Goal: Task Accomplishment & Management: Manage account settings

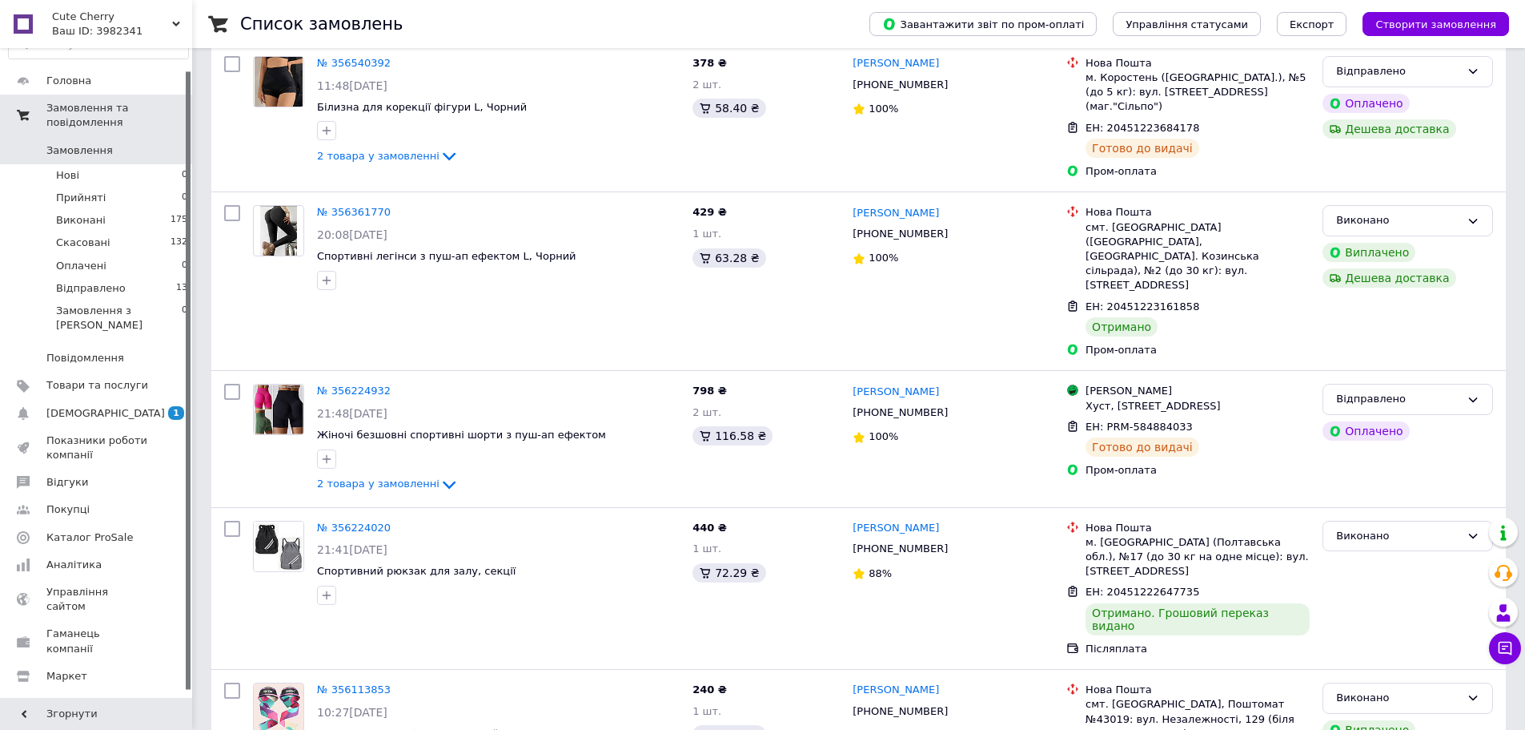
scroll to position [30, 0]
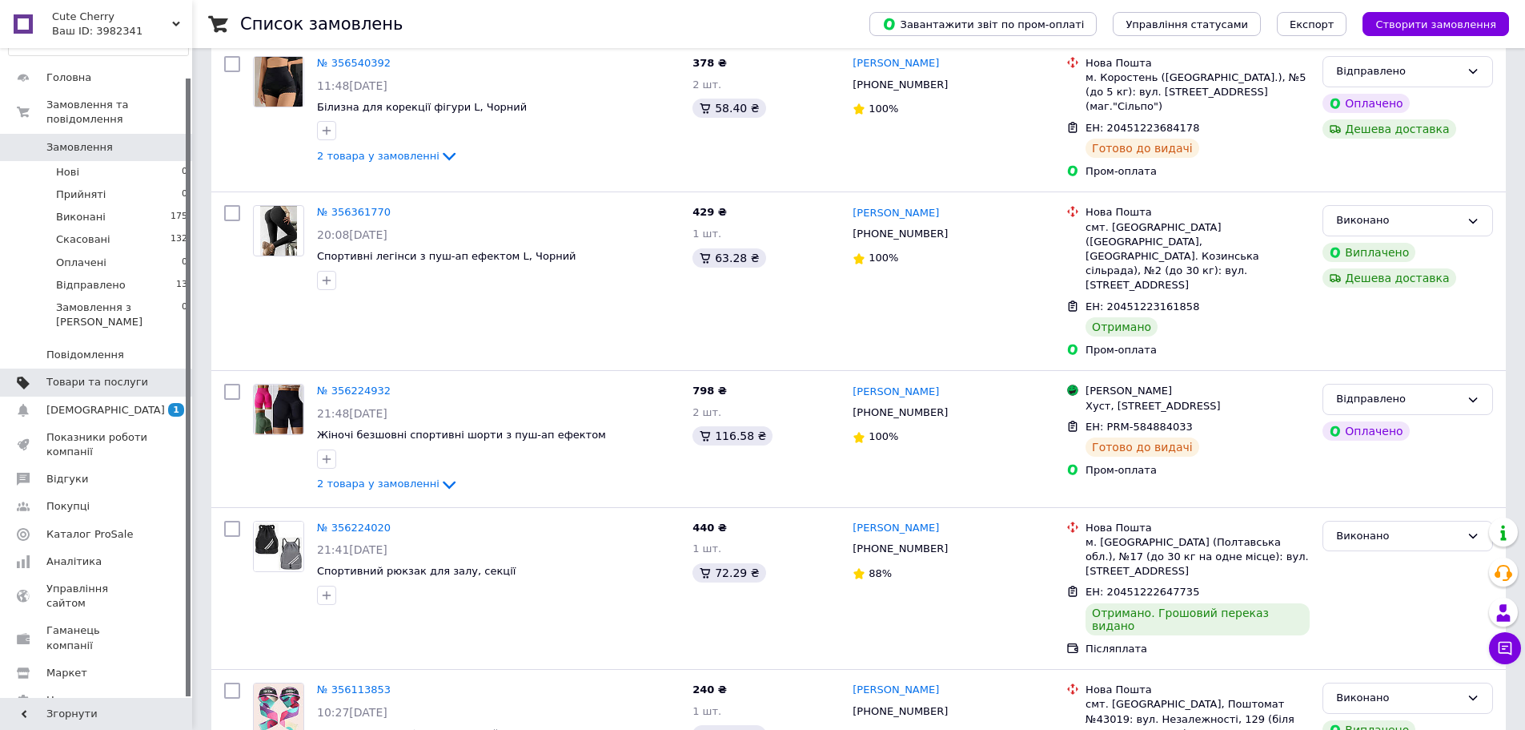
click at [123, 375] on span "Товари та послуги" at bounding box center [97, 382] width 102 height 14
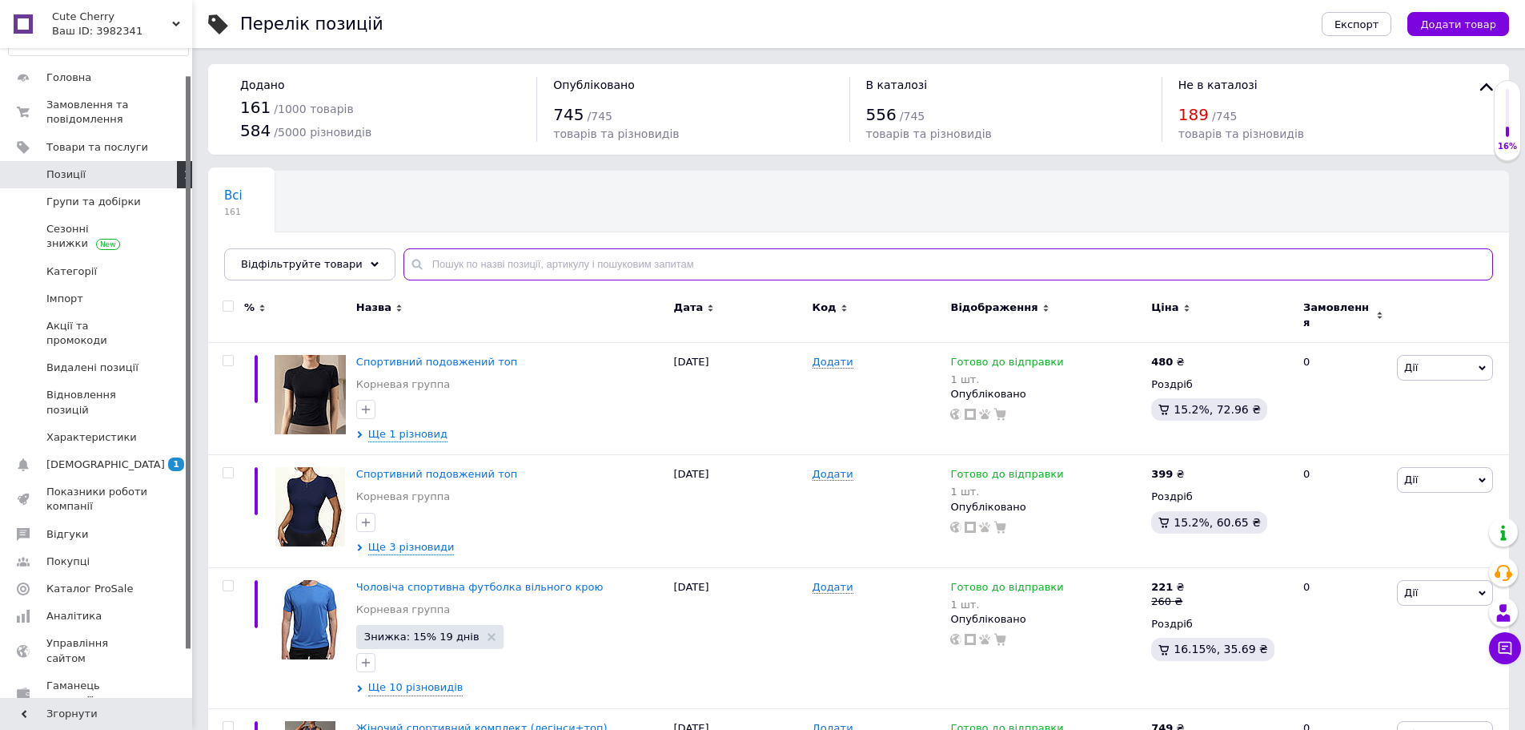
click at [437, 273] on input "text" at bounding box center [949, 264] width 1090 height 32
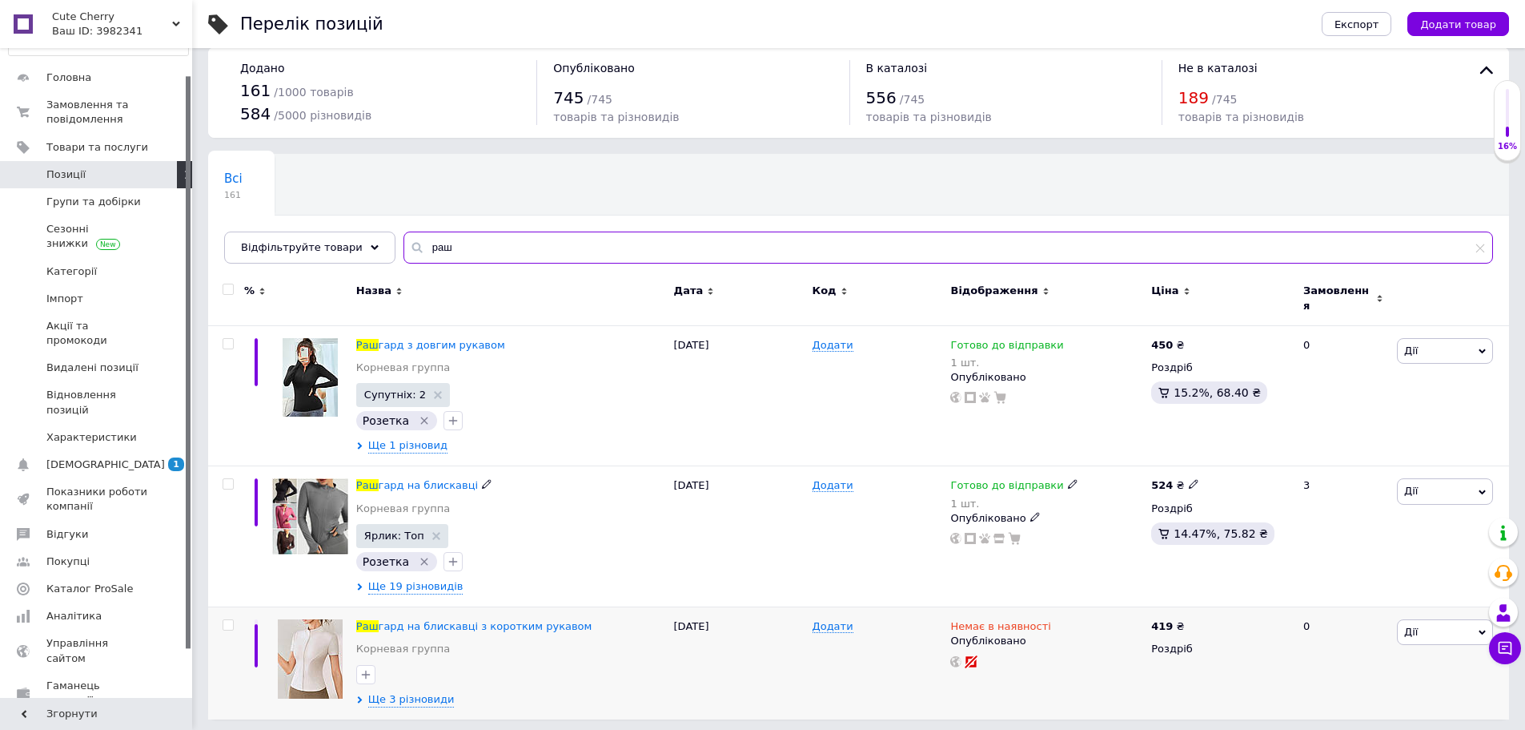
scroll to position [34, 0]
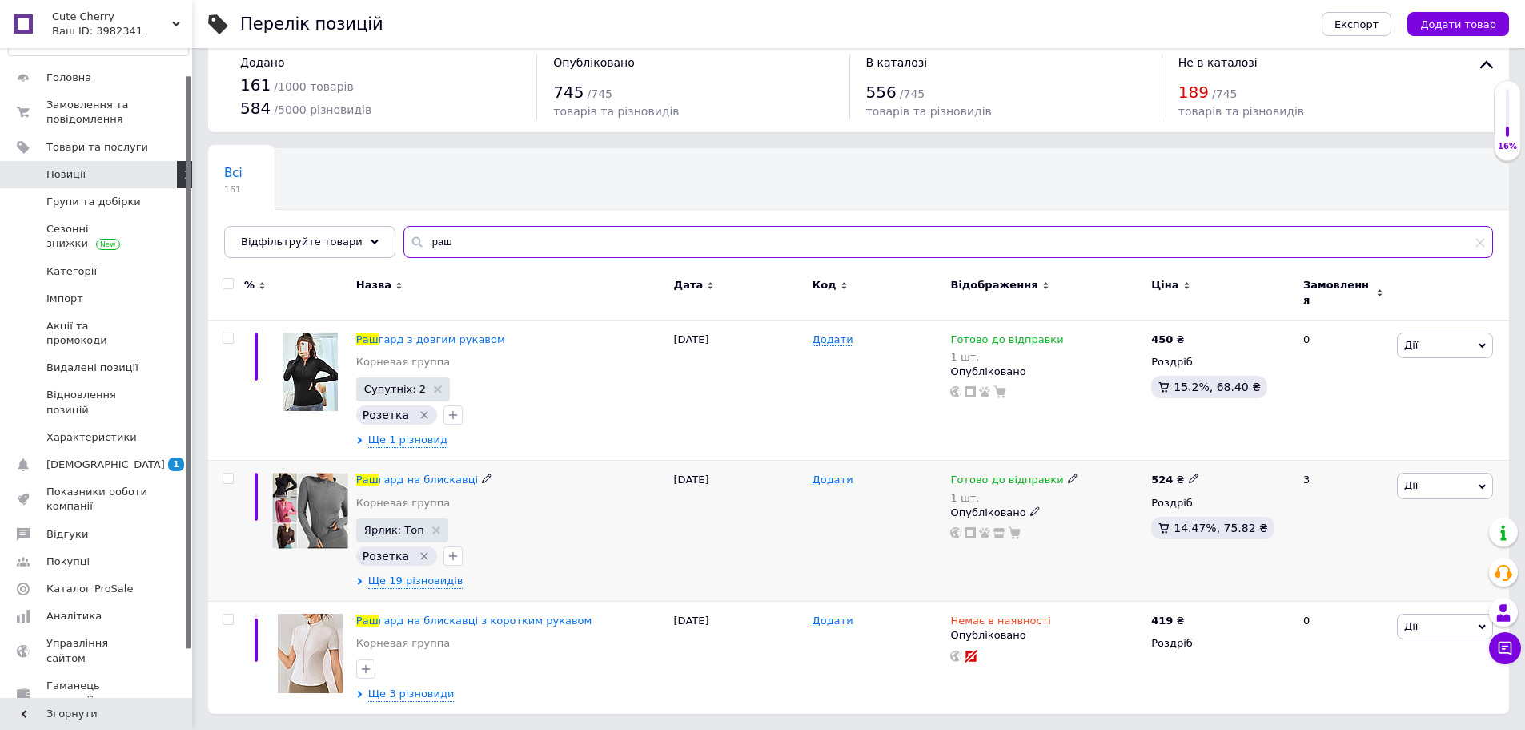
type input "раш"
click at [322, 512] on img at bounding box center [310, 510] width 76 height 76
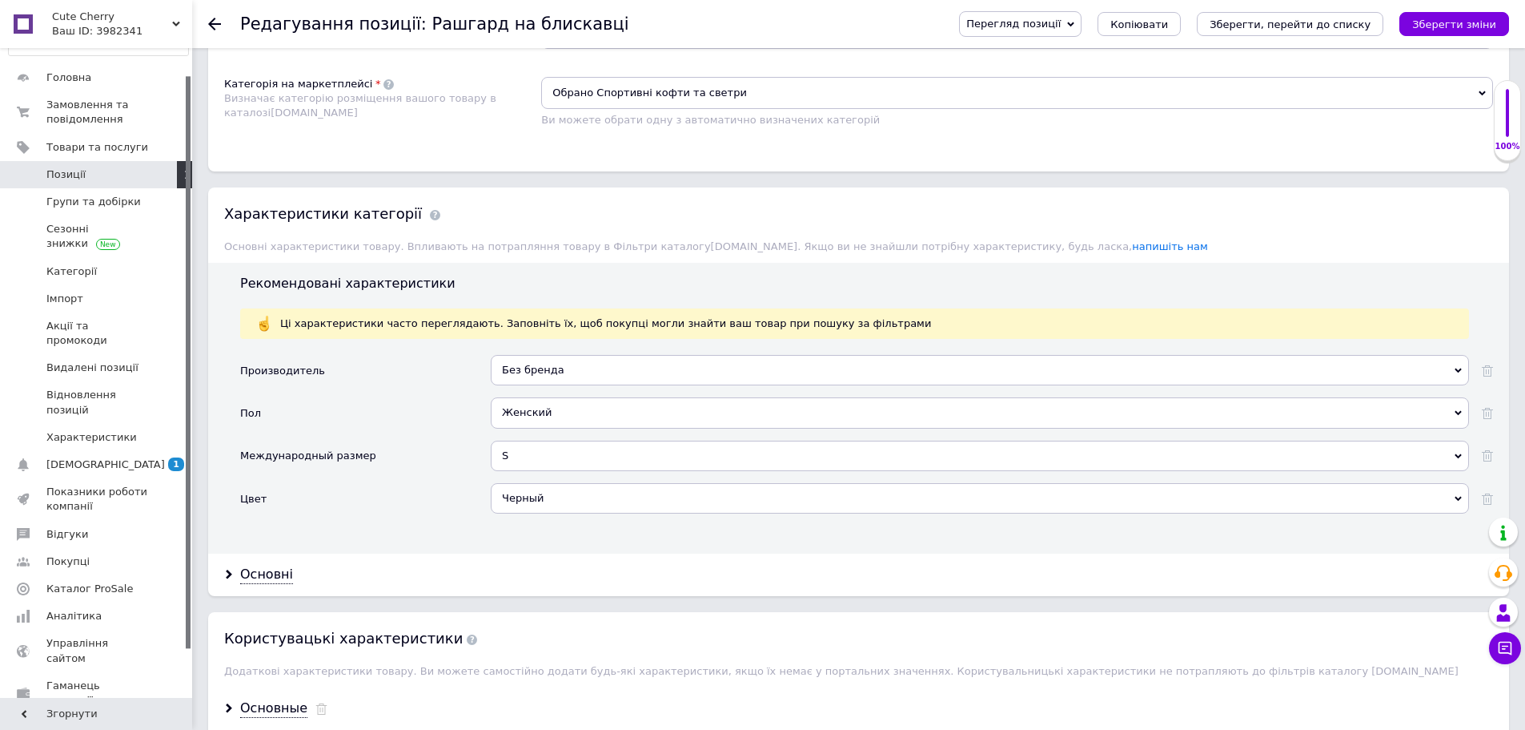
scroll to position [1121, 0]
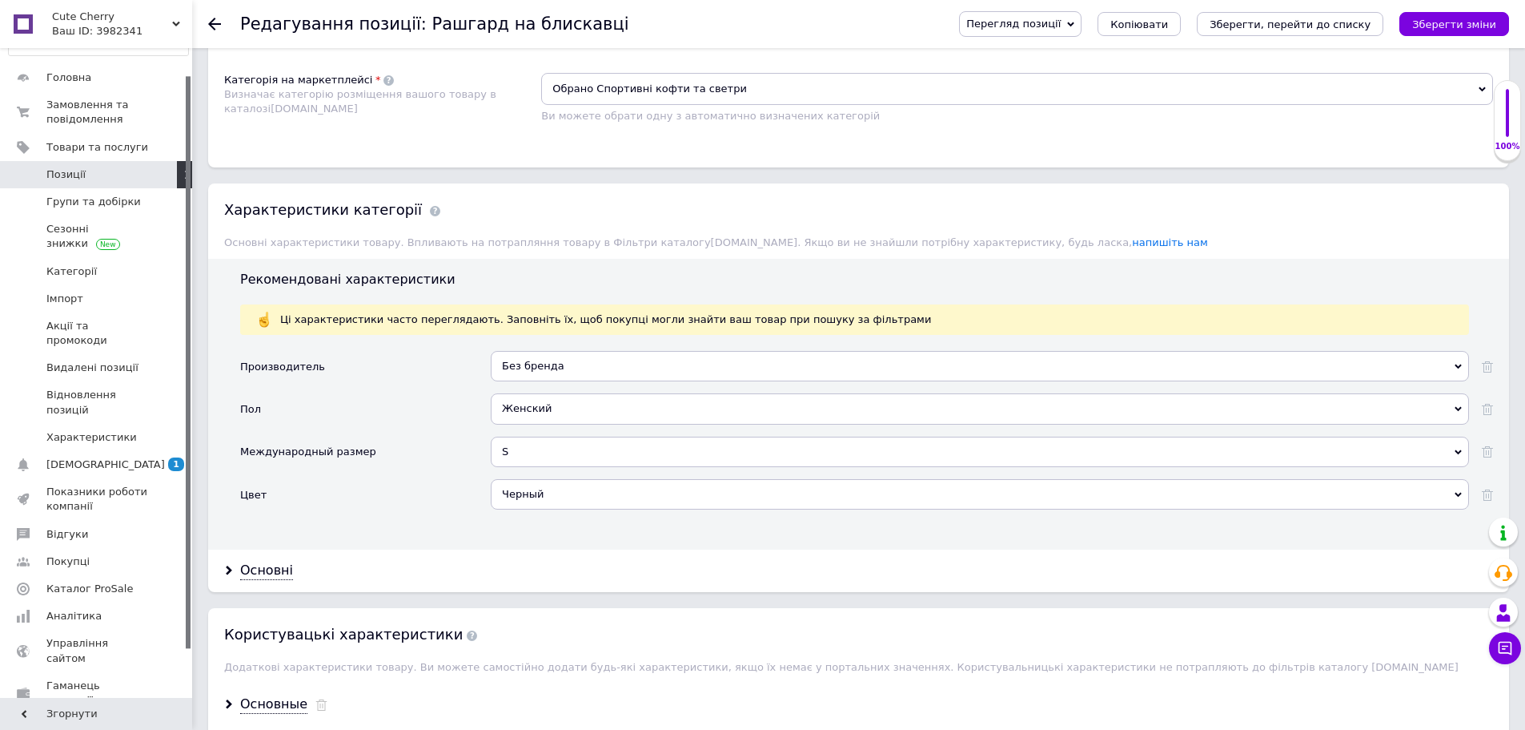
click at [1459, 449] on use at bounding box center [1458, 451] width 7 height 5
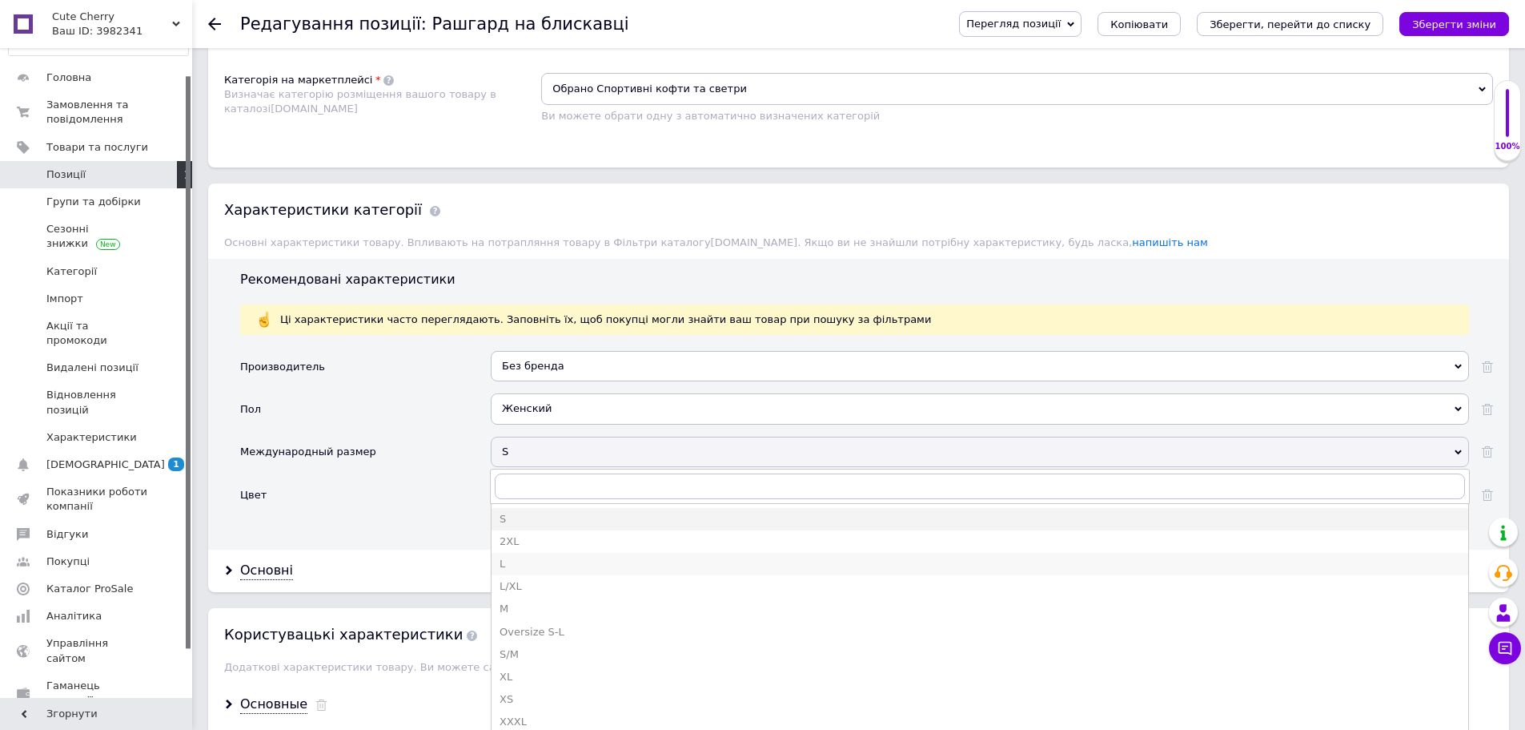
click at [567, 557] on div "L" at bounding box center [980, 564] width 961 height 14
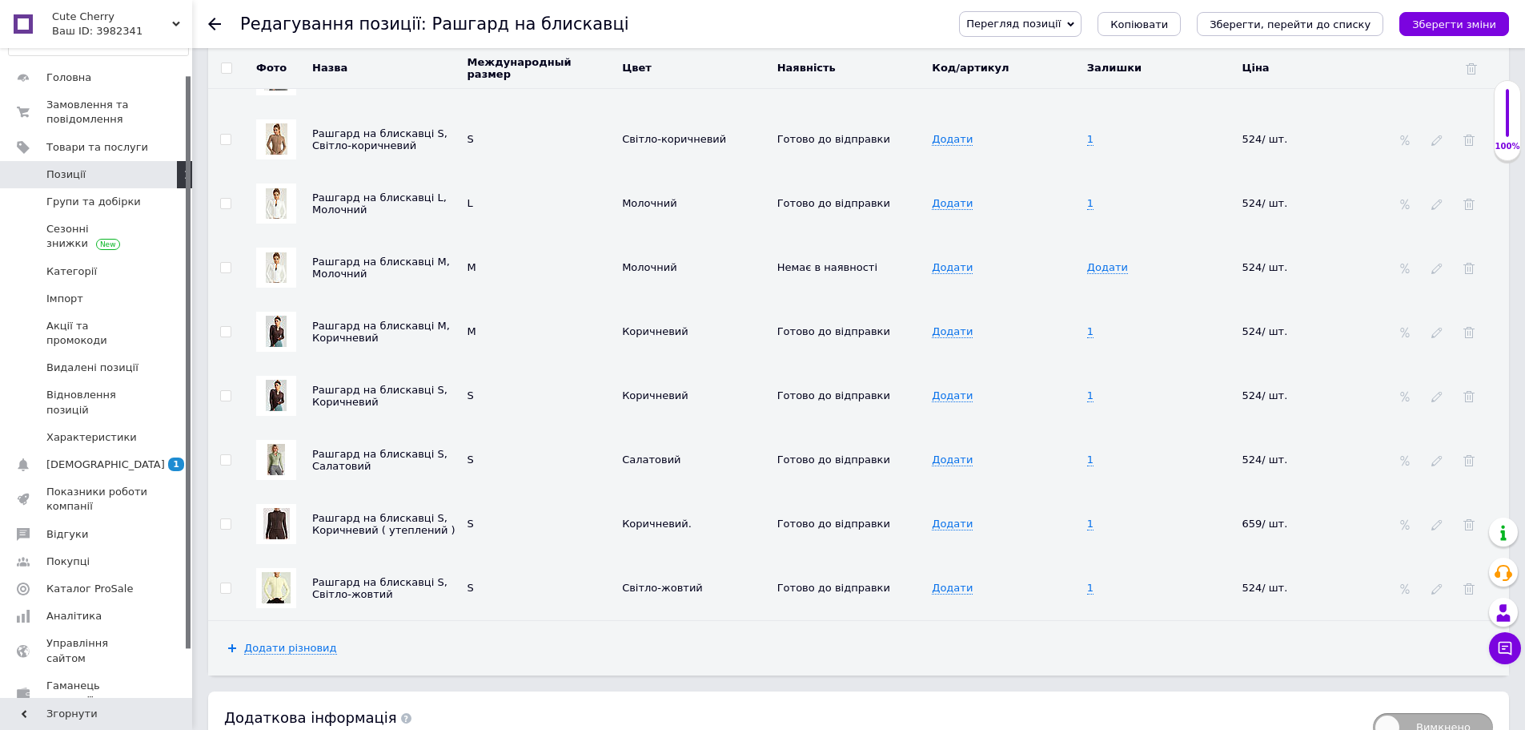
scroll to position [3085, 0]
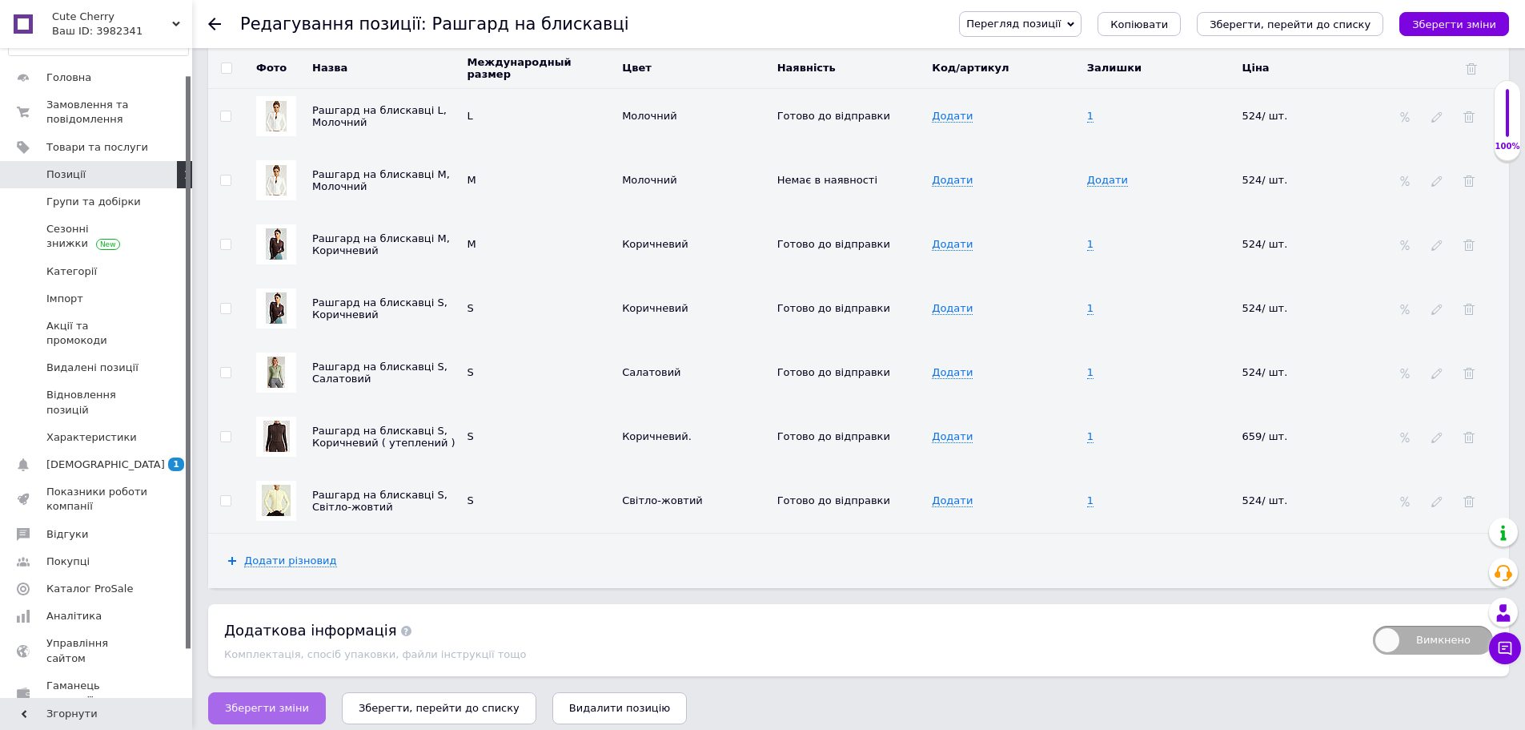
click at [264, 692] on button "Зберегти зміни" at bounding box center [267, 708] width 118 height 32
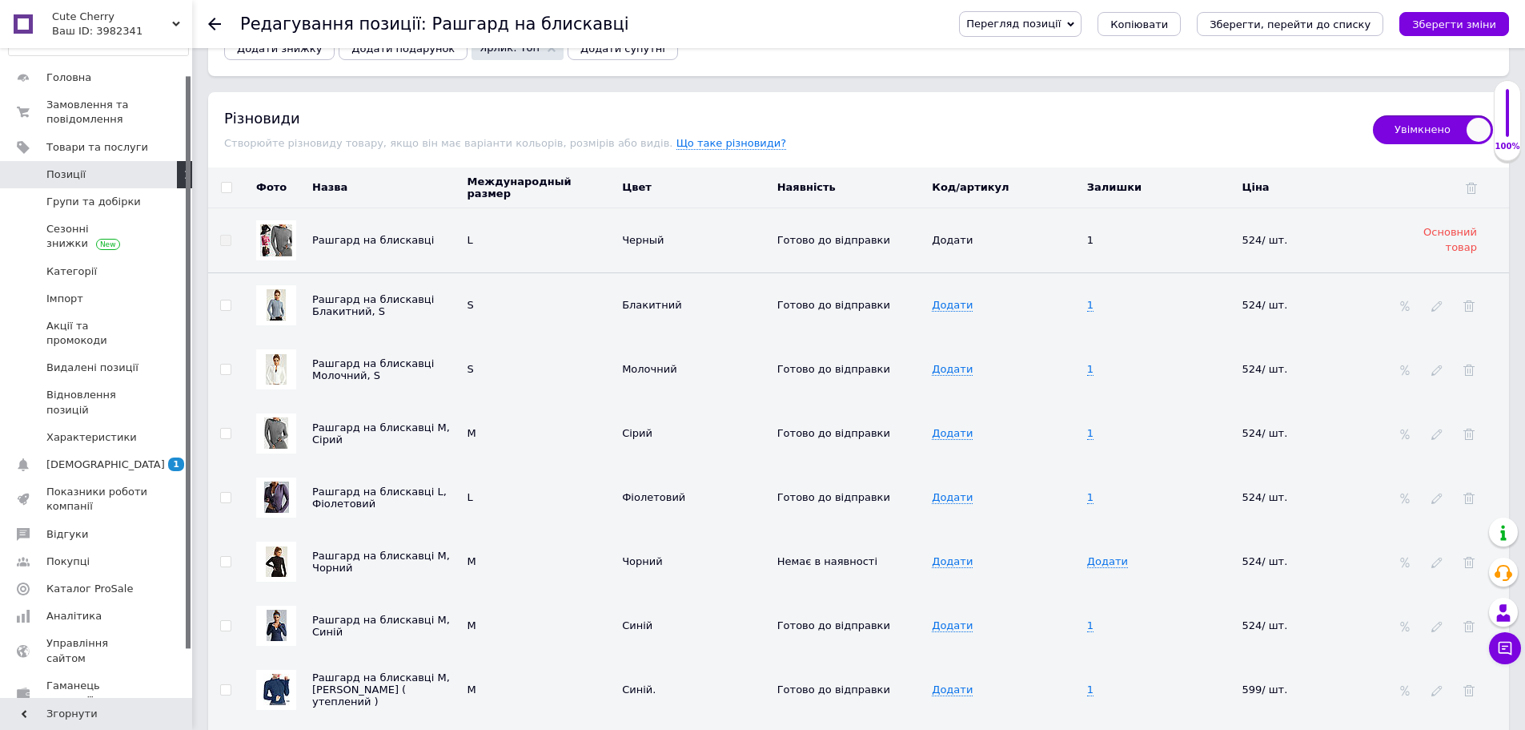
scroll to position [2124, 0]
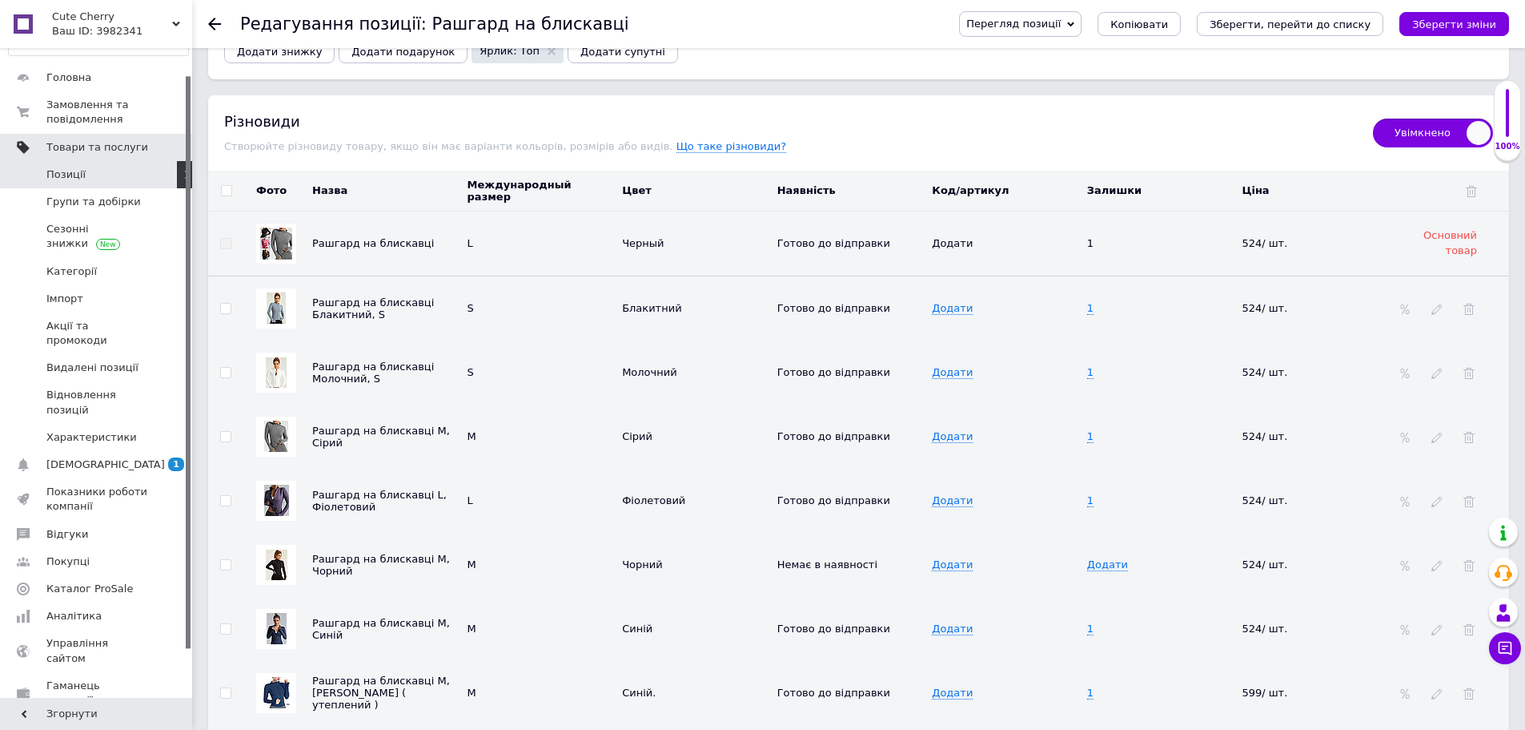
click at [107, 148] on span "Товари та послуги" at bounding box center [97, 147] width 102 height 14
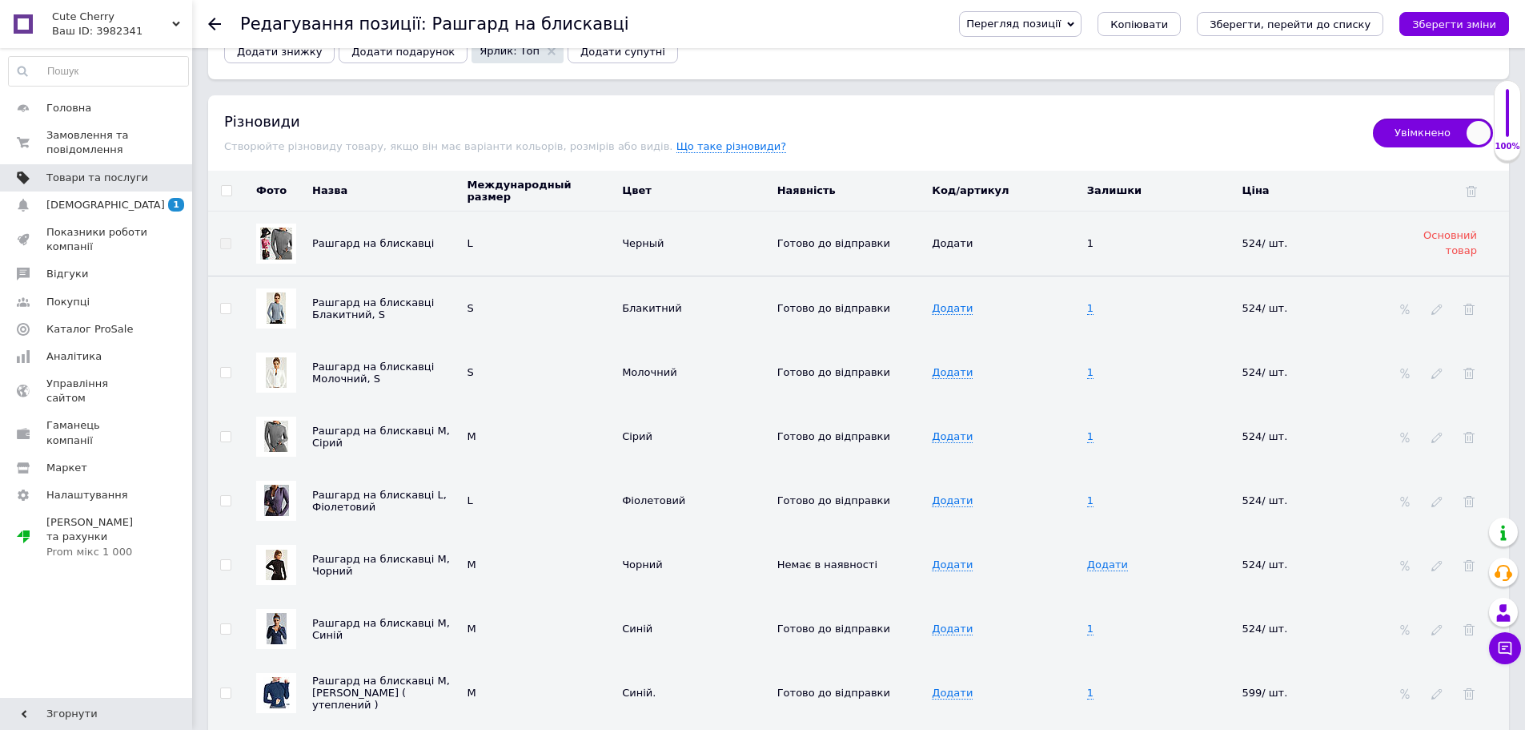
click at [93, 179] on span "Товари та послуги" at bounding box center [97, 178] width 102 height 14
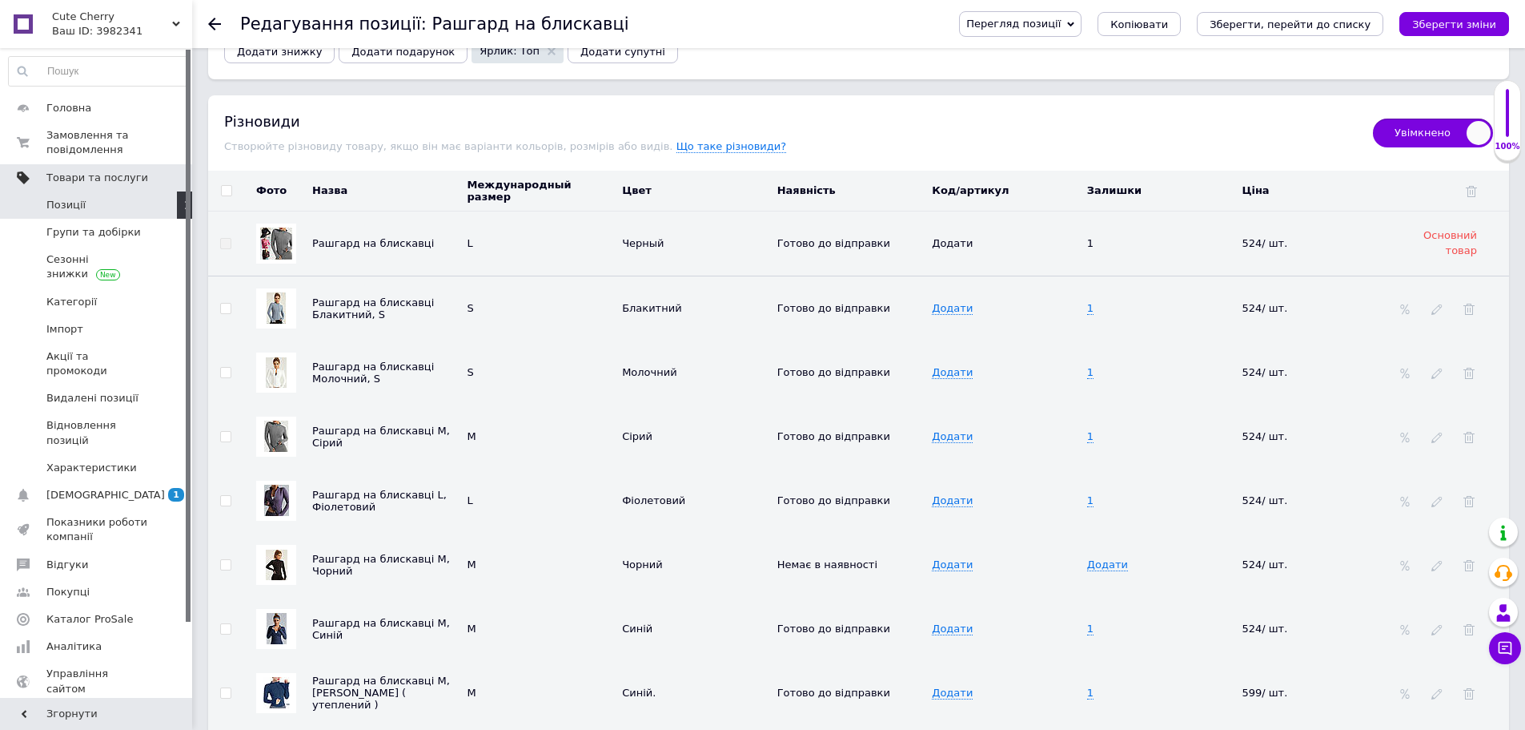
click at [103, 179] on span "Товари та послуги" at bounding box center [97, 178] width 102 height 14
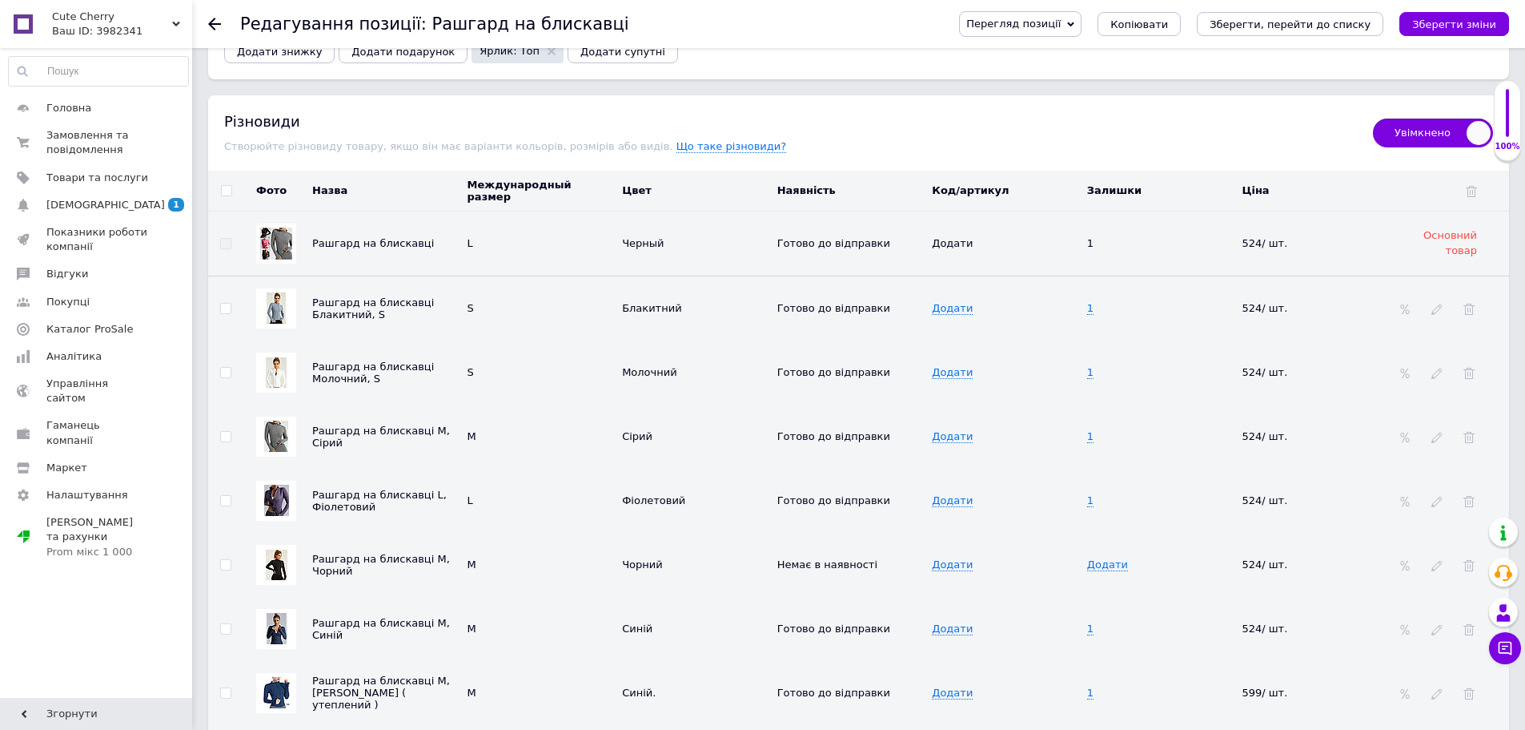
click at [214, 23] on use at bounding box center [214, 24] width 13 height 13
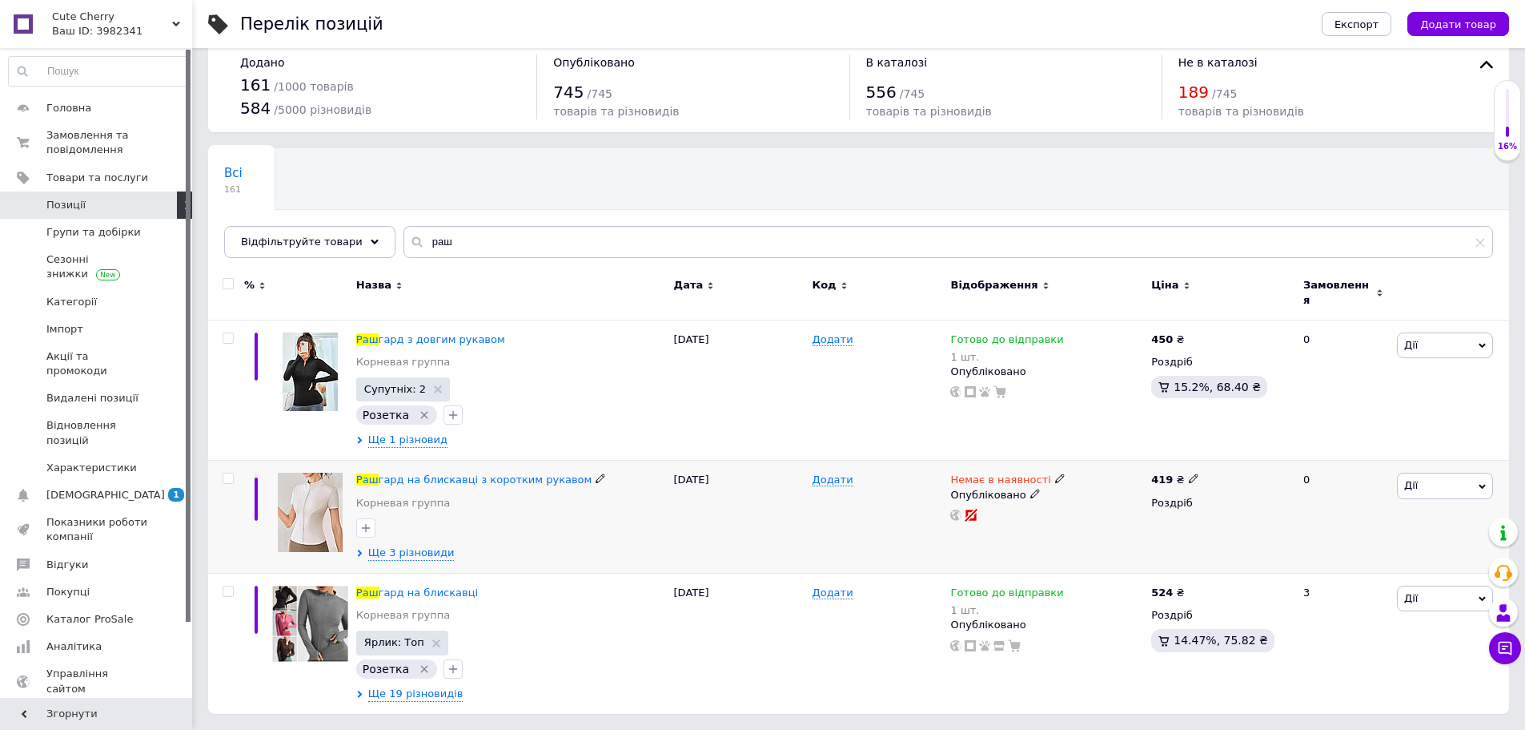
scroll to position [34, 0]
click at [431, 242] on input "раш" at bounding box center [949, 242] width 1090 height 32
type input "р"
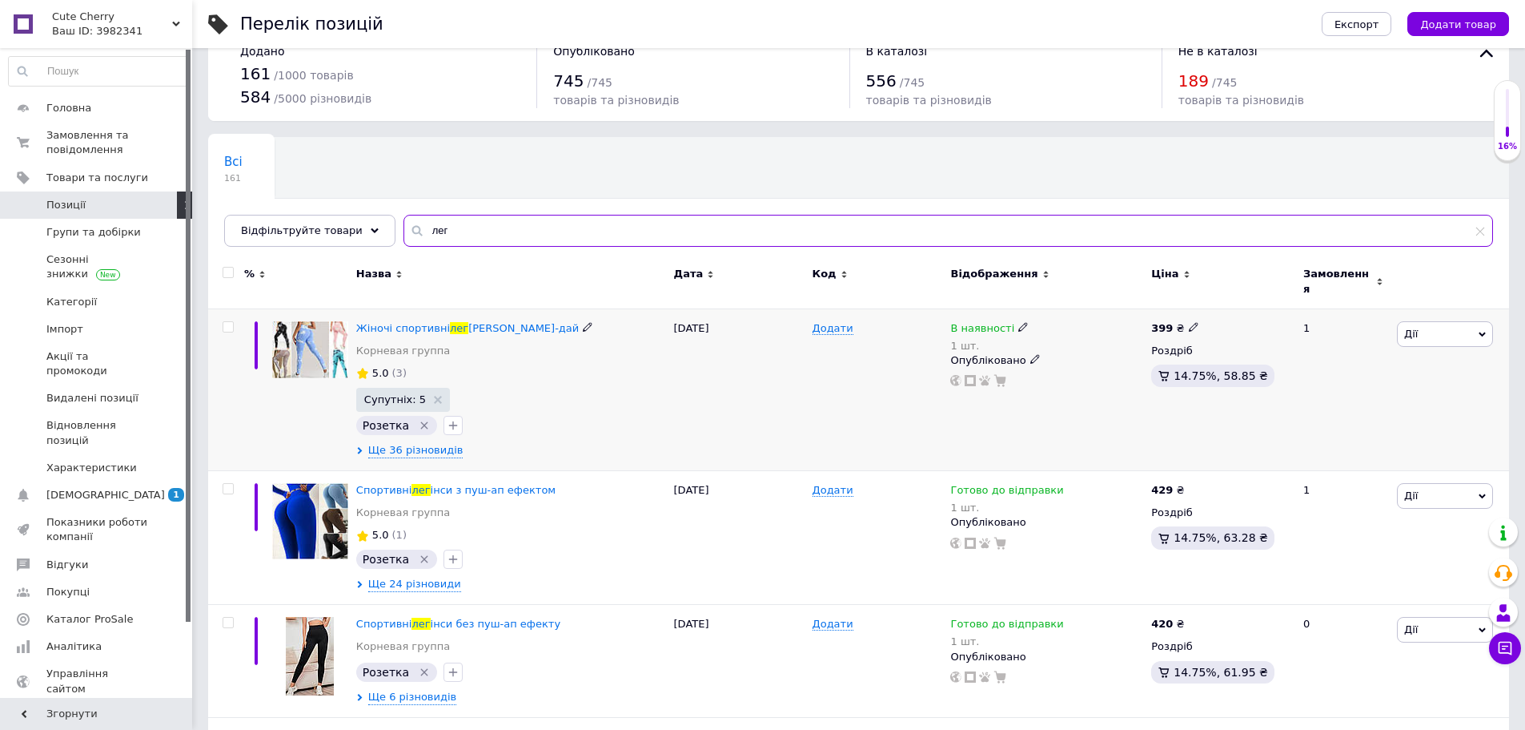
type input "лег"
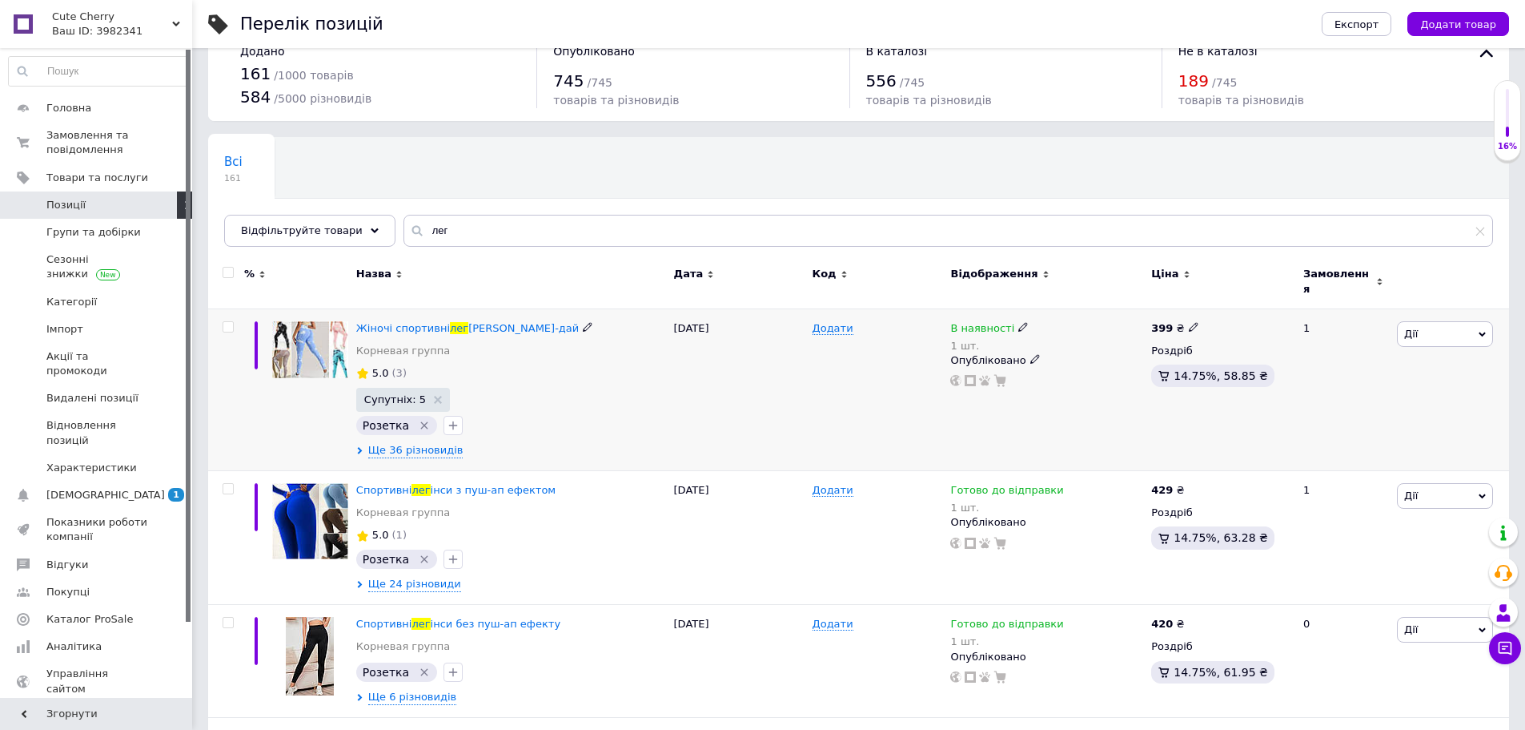
click at [316, 360] on img at bounding box center [310, 350] width 76 height 58
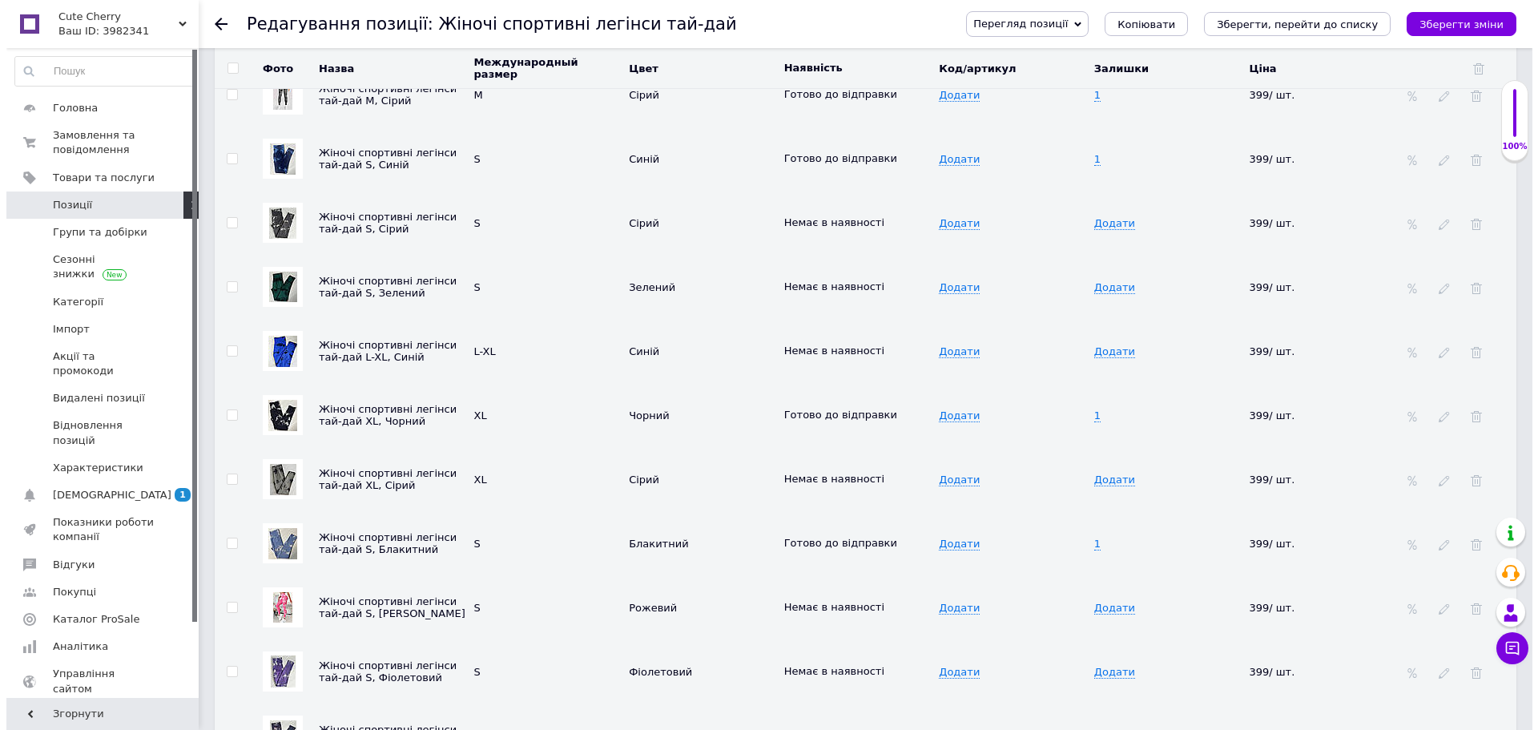
scroll to position [3043, 0]
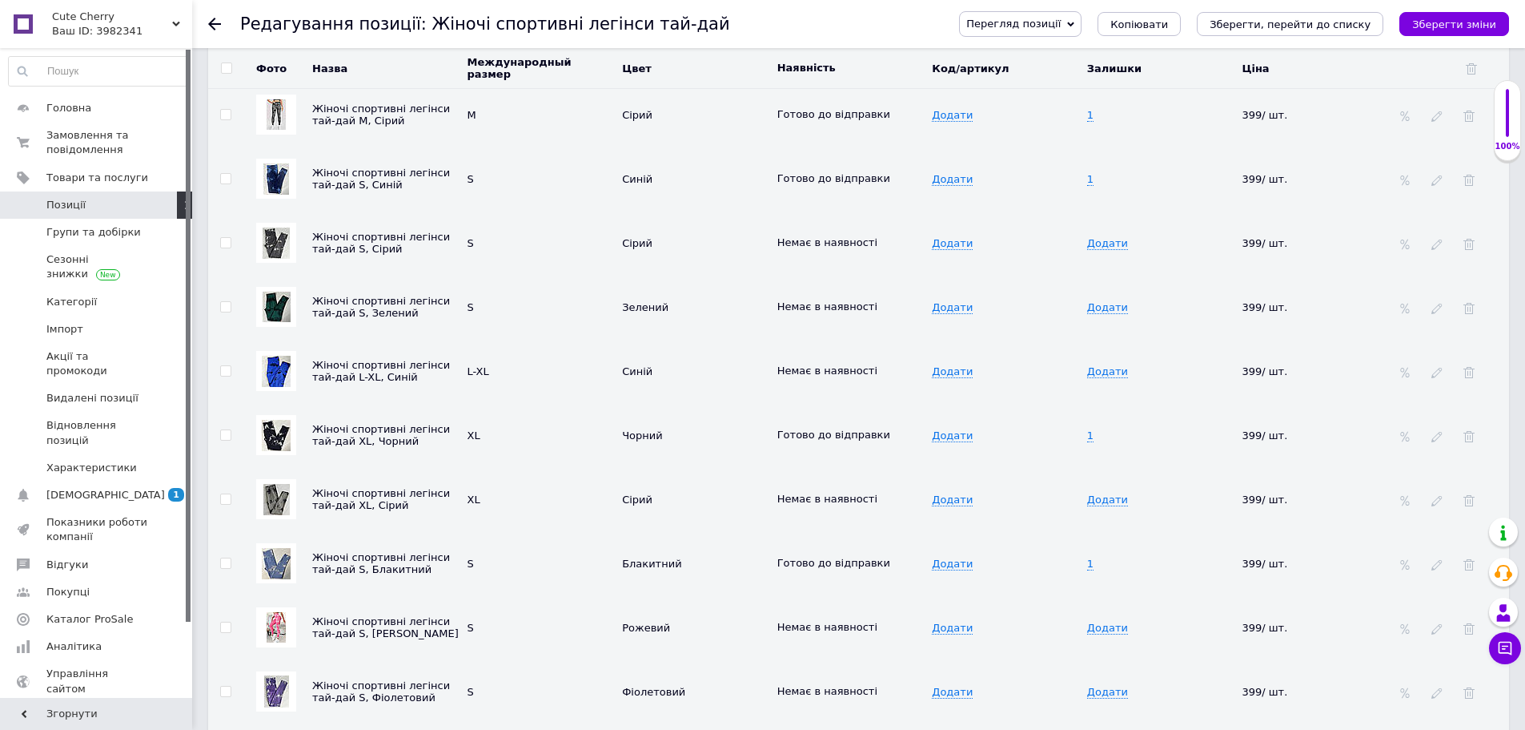
click at [275, 360] on img at bounding box center [276, 371] width 29 height 31
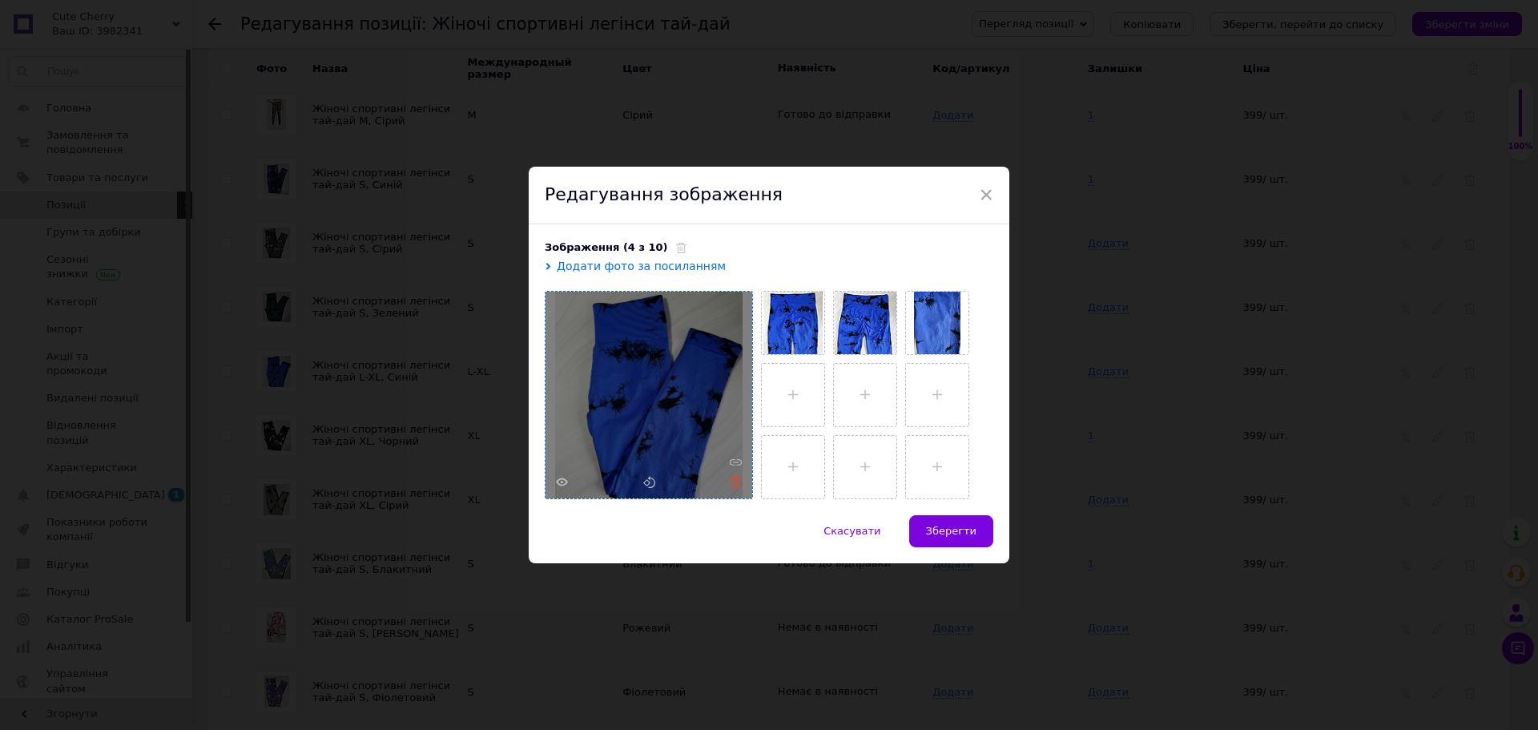
click at [734, 485] on use at bounding box center [736, 482] width 12 height 12
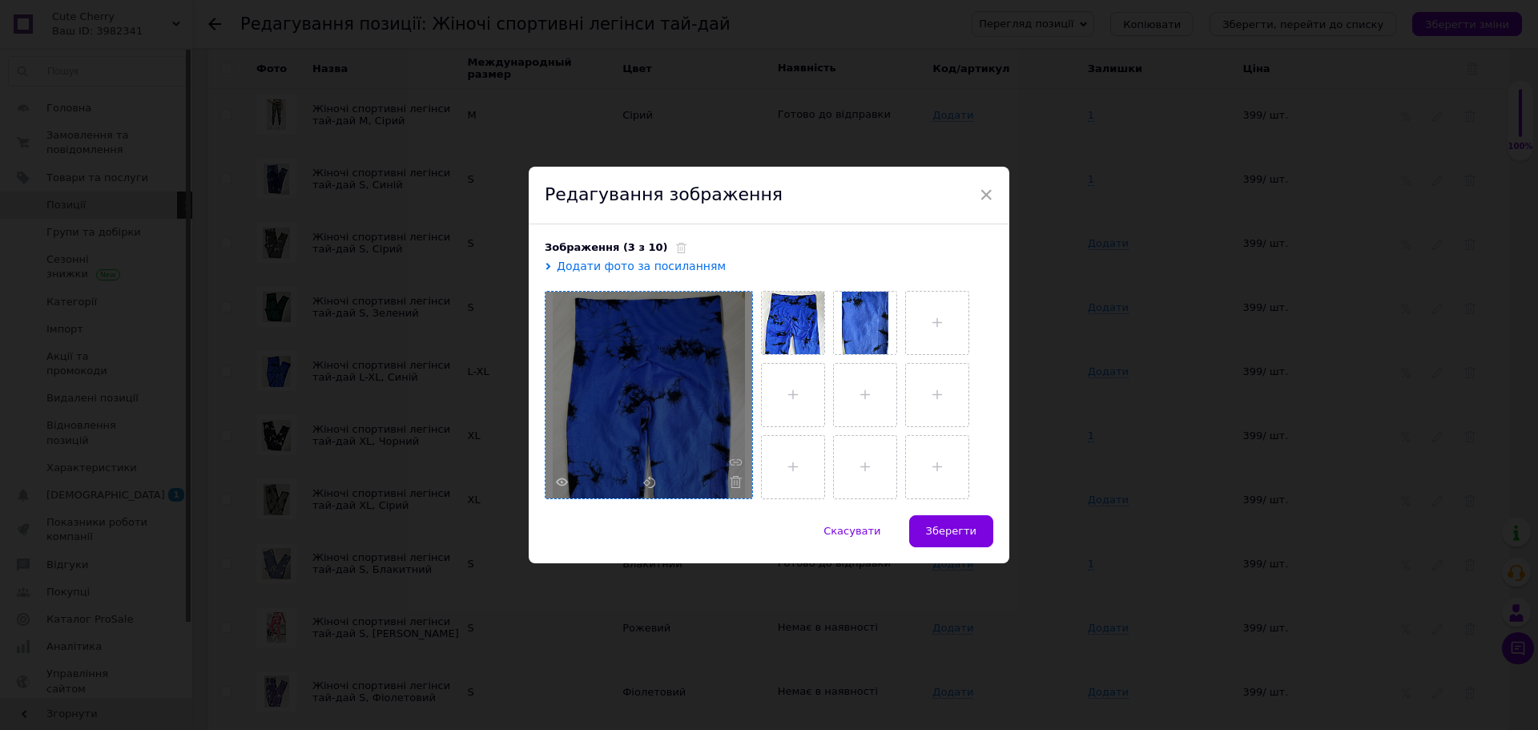
click at [734, 485] on use at bounding box center [736, 482] width 12 height 12
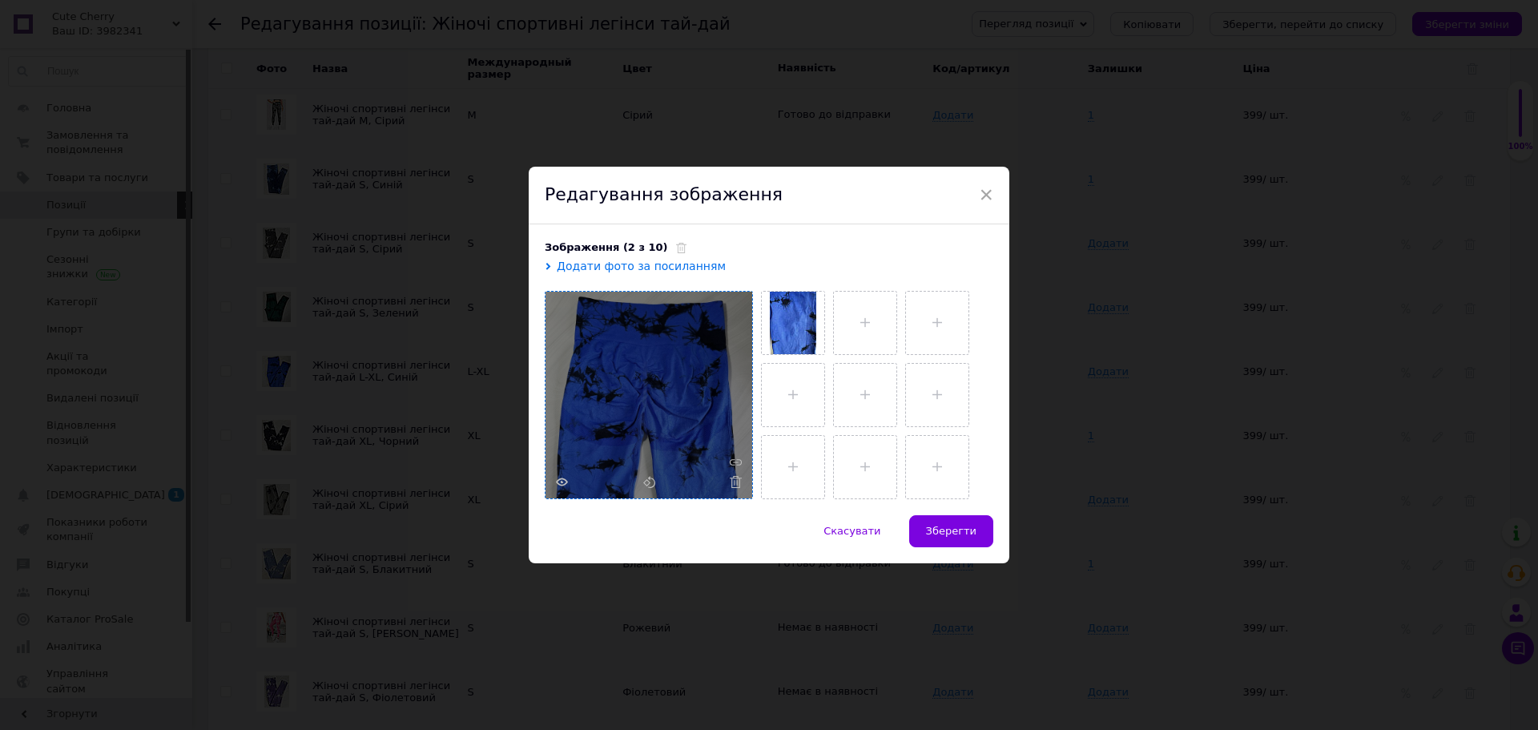
click at [734, 485] on use at bounding box center [736, 482] width 12 height 12
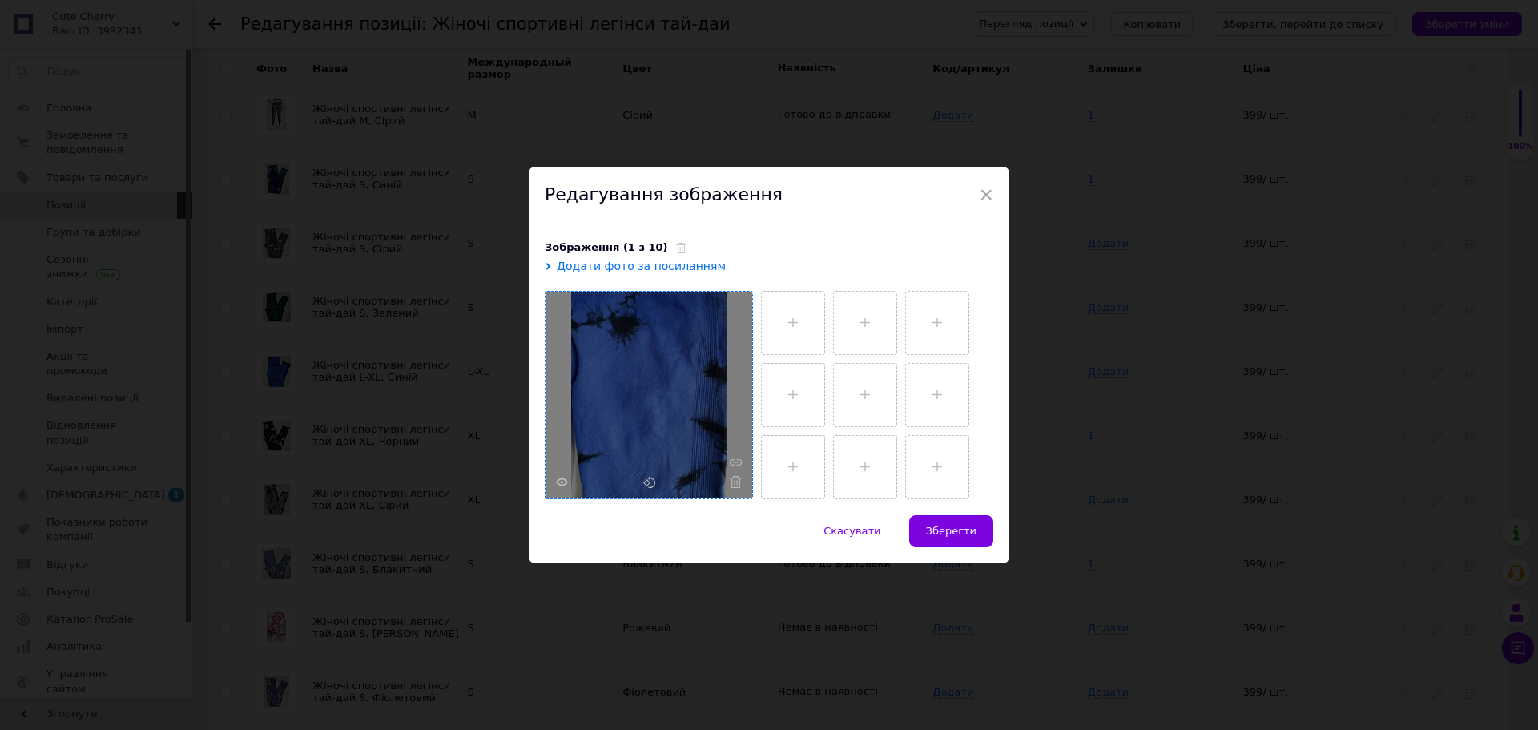
click at [734, 485] on use at bounding box center [736, 482] width 12 height 12
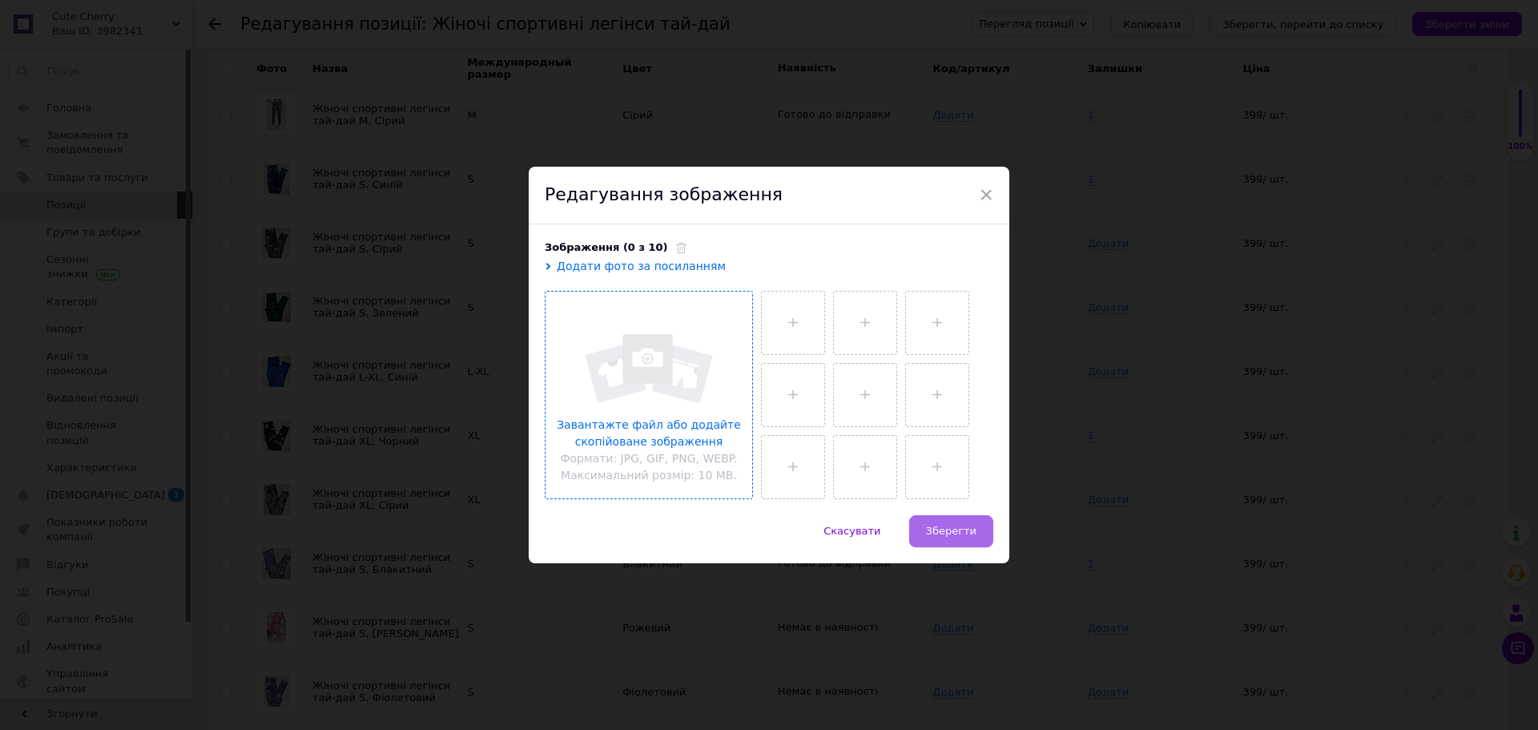
click at [948, 534] on span "Зберегти" at bounding box center [951, 531] width 50 height 12
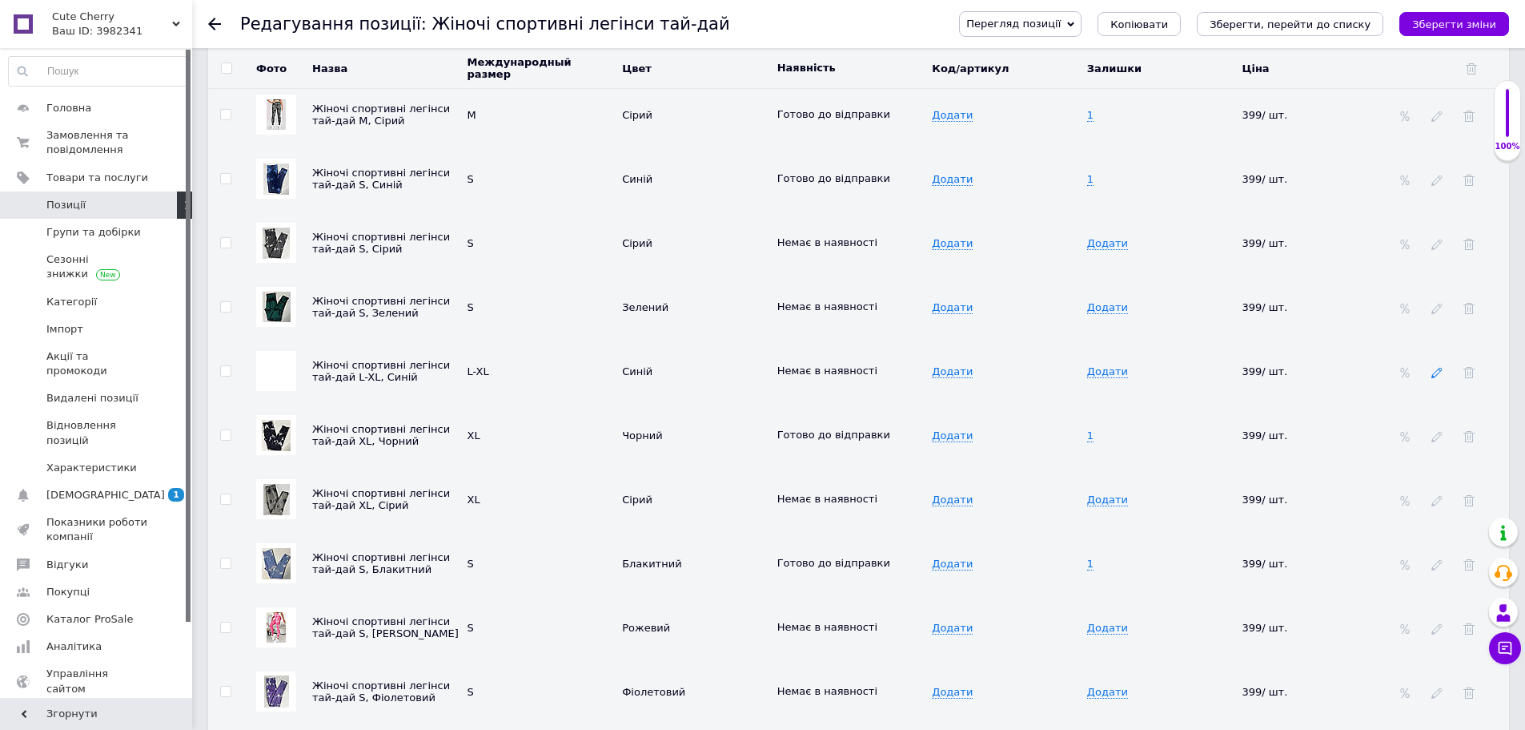
click at [1437, 367] on use at bounding box center [1437, 372] width 10 height 10
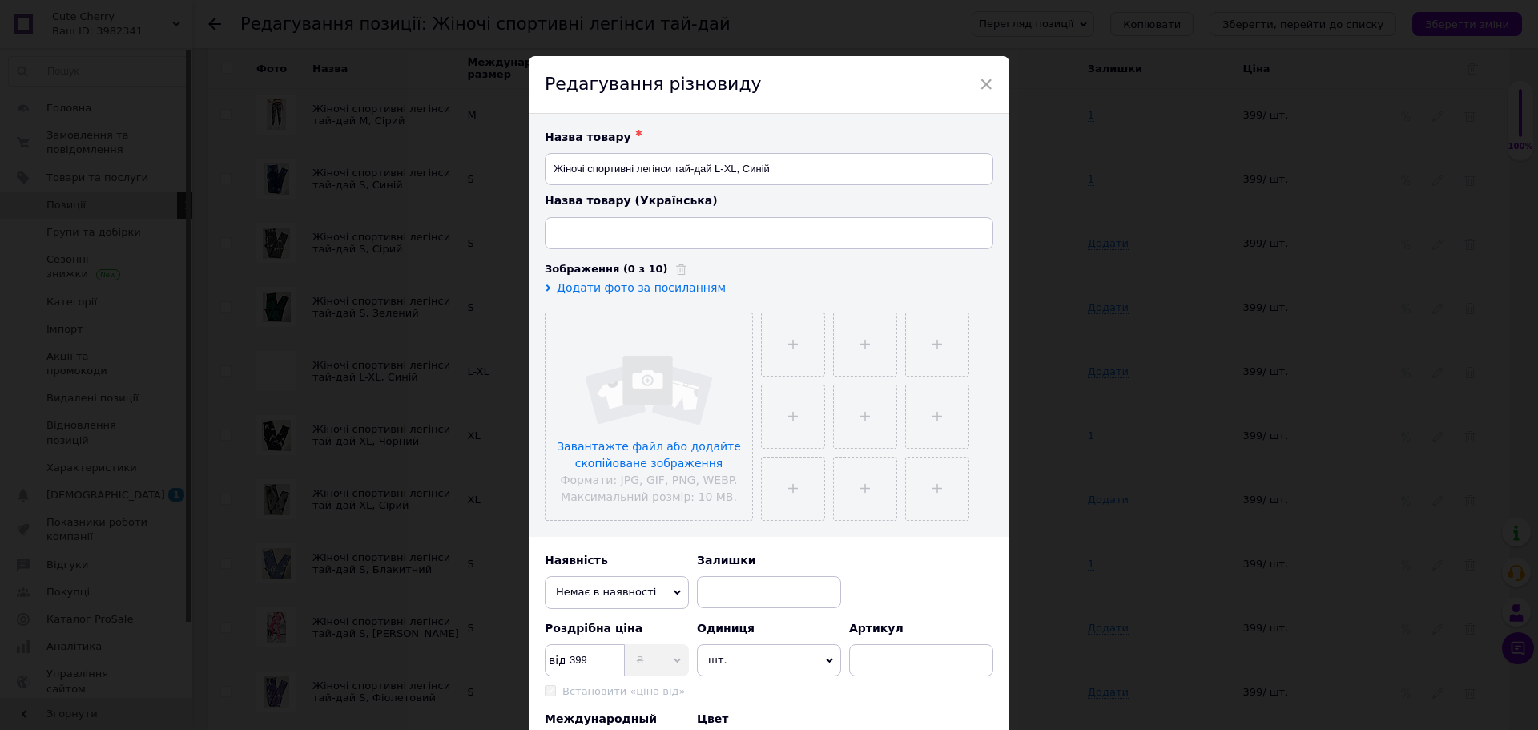
type input "Жіночі спортивні легінси тай-дай L-XL, Синій"
drag, startPoint x: 730, startPoint y: 171, endPoint x: 709, endPoint y: 167, distance: 21.4
click at [709, 167] on input "Жіночі спортивні легінси тай-дай L-XL, Синій" at bounding box center [769, 169] width 448 height 32
drag, startPoint x: 731, startPoint y: 171, endPoint x: 710, endPoint y: 171, distance: 20.8
click at [710, 171] on input "Жіночі спортивні легінси тай-дай L-XL, Синій" at bounding box center [769, 169] width 448 height 32
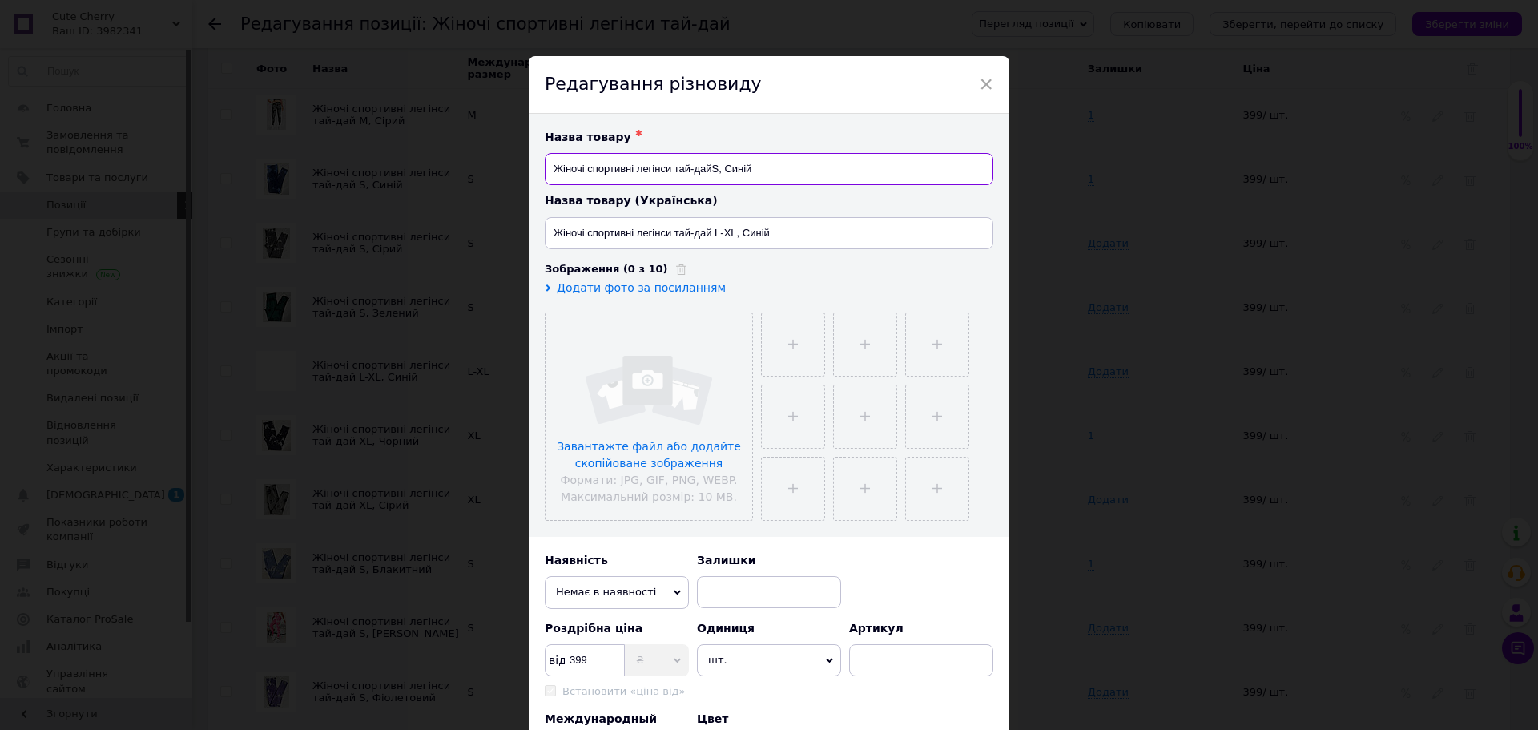
click at [708, 172] on input "Жіночі спортивні легінси тай-дайS, Синій" at bounding box center [769, 169] width 448 height 32
click at [754, 174] on input "Жіночі спортивні легінси тай-дай S, Синій" at bounding box center [769, 169] width 448 height 32
click at [750, 171] on input "Жіночі спортивні легінси тай-дай S, Синій-" at bounding box center [769, 169] width 448 height 32
click at [770, 179] on input "Жіночі спортивні легінси тай-дай S, Синій -" at bounding box center [769, 169] width 448 height 32
drag, startPoint x: 725, startPoint y: 169, endPoint x: 798, endPoint y: 169, distance: 73.7
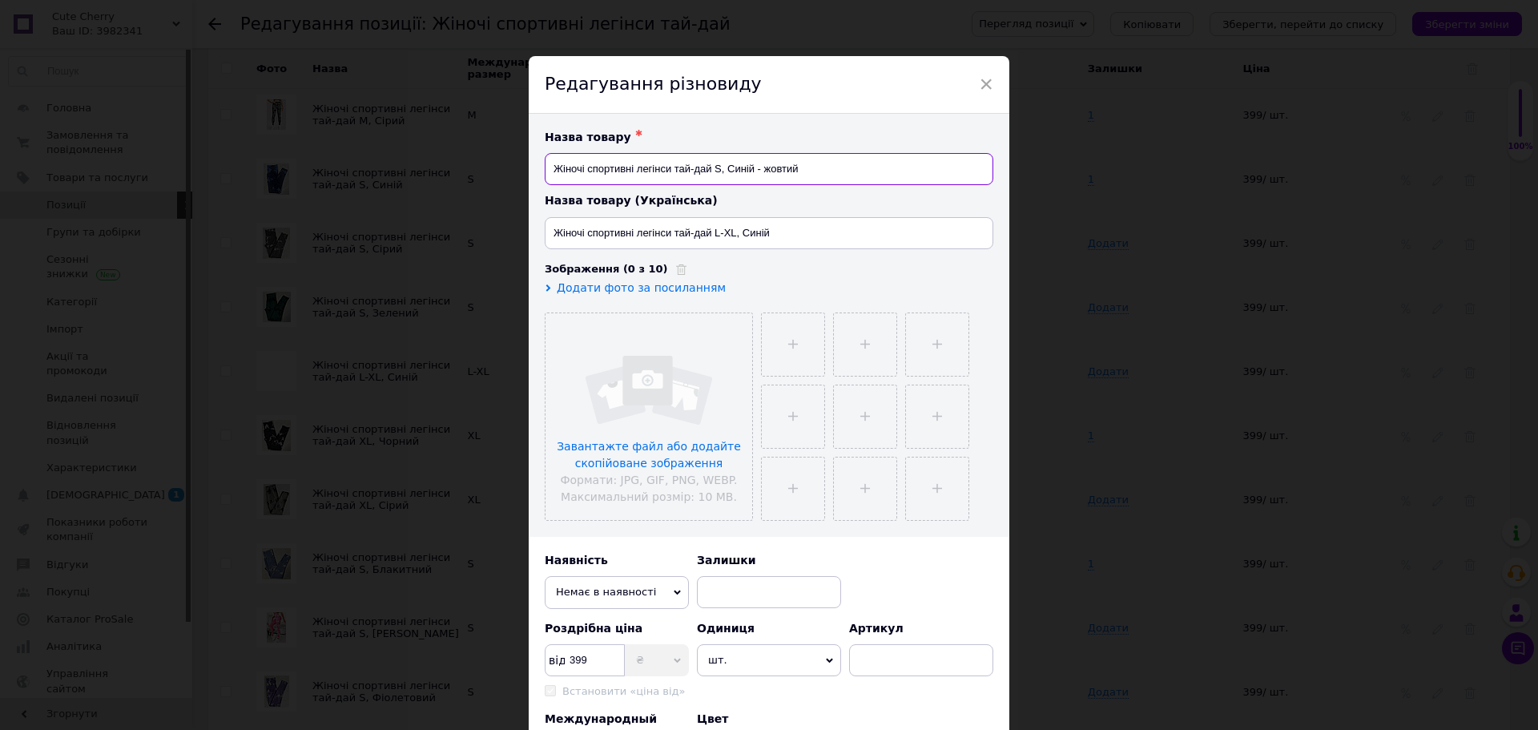
click at [798, 169] on input "Жіночі спортивні легінси тай-дай S, Синій - жовтий" at bounding box center [769, 169] width 448 height 32
type input "Жіночі спортивні легінси тай-дай S, Синій - жовтий"
drag, startPoint x: 770, startPoint y: 239, endPoint x: 709, endPoint y: 240, distance: 60.9
click at [709, 240] on input "Жіночі спортивні легінси тай-дай L-XL, Синій" at bounding box center [769, 233] width 448 height 32
click at [709, 239] on input "Жіночі спортивні легінси тай-дайS" at bounding box center [769, 233] width 448 height 32
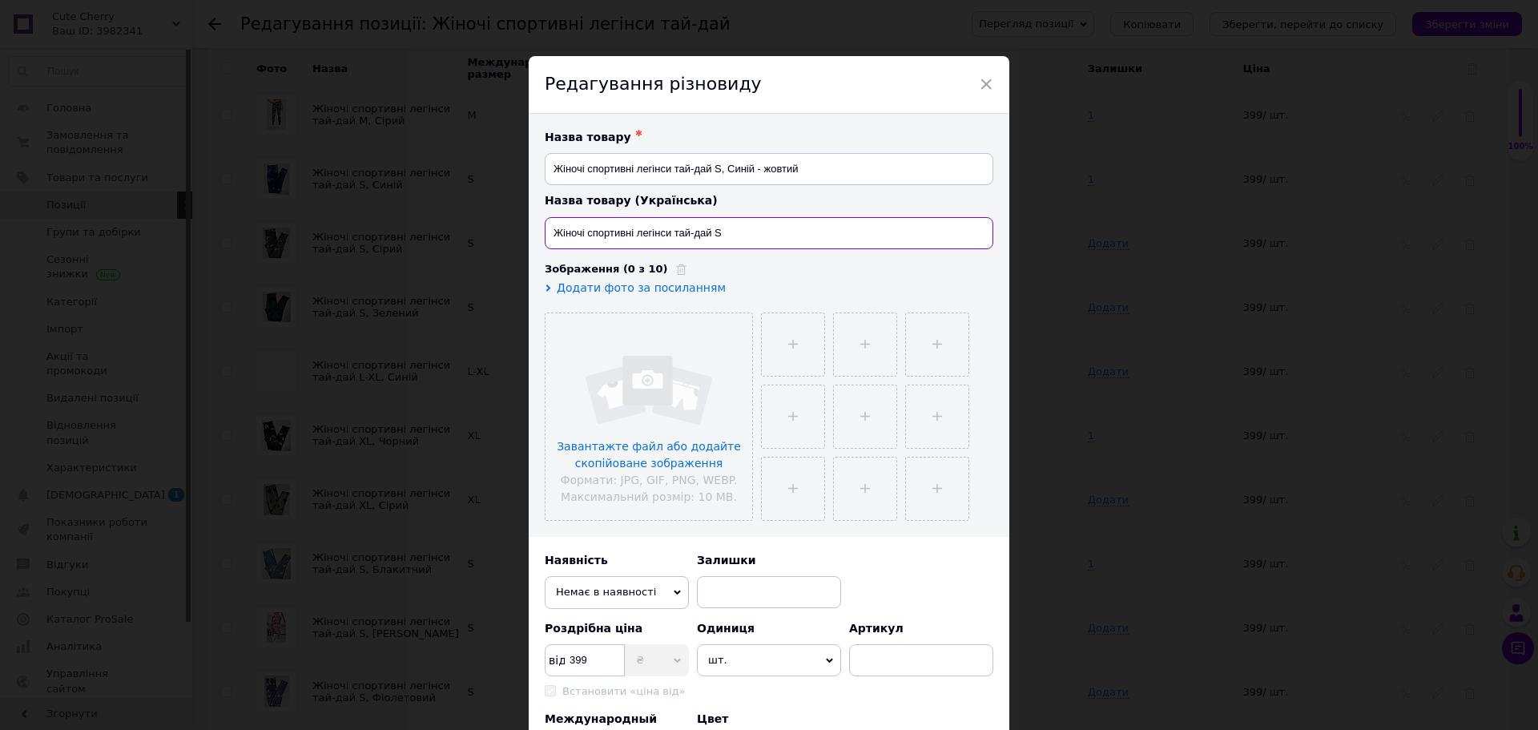
click at [729, 243] on input "Жіночі спортивні легінси тай-дай S" at bounding box center [769, 233] width 448 height 32
paste input "Синій - жовтий"
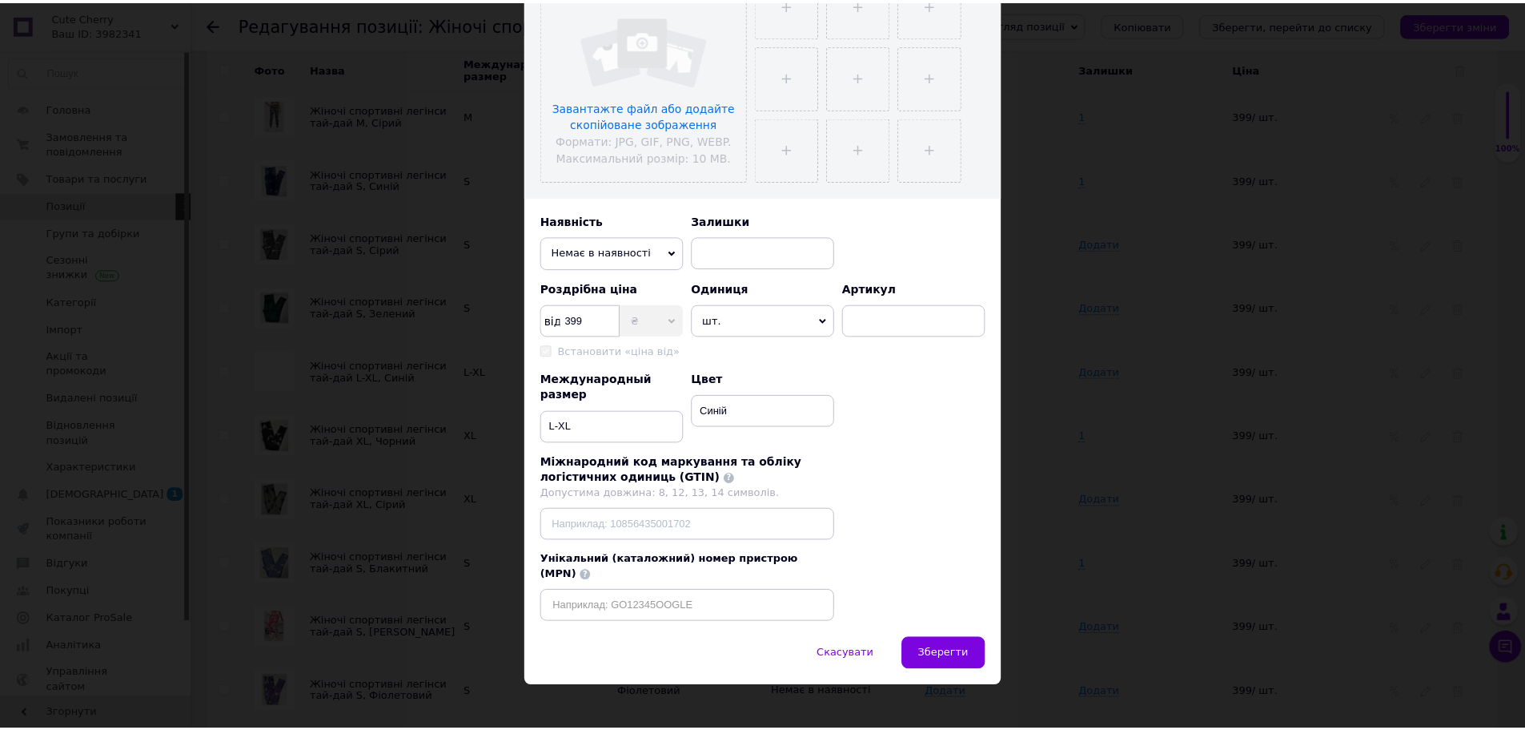
scroll to position [374, 0]
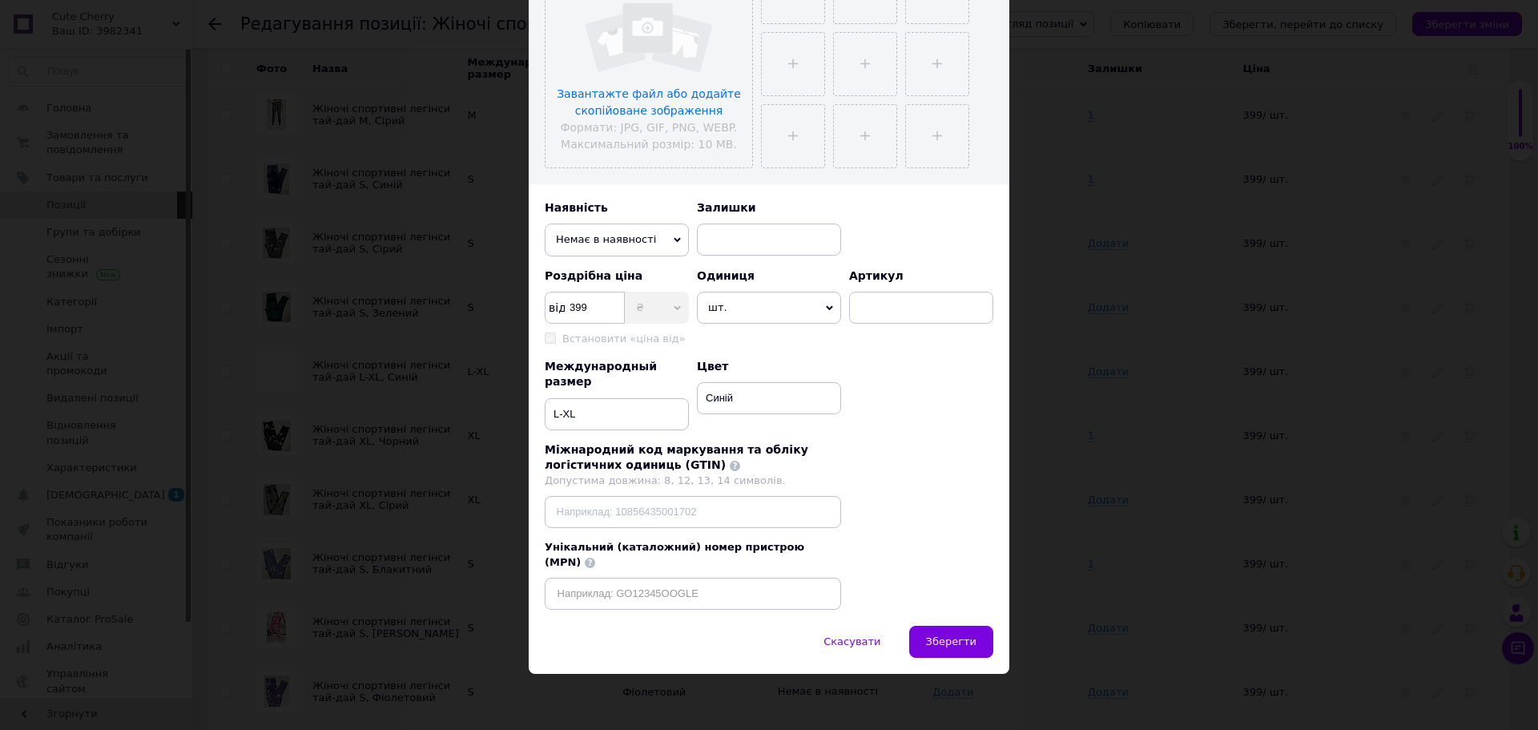
type input "Жіночі спортивні легінси тай-дай S, Синій - жовтий"
drag, startPoint x: 582, startPoint y: 421, endPoint x: 533, endPoint y: 421, distance: 49.6
click at [533, 421] on div "Назва товару ✱ Жіночі спортивні легінси тай-дай S, Синій - жовтий Назва товару …" at bounding box center [769, 193] width 480 height 864
type input "S"
drag, startPoint x: 741, startPoint y: 403, endPoint x: 673, endPoint y: 404, distance: 67.3
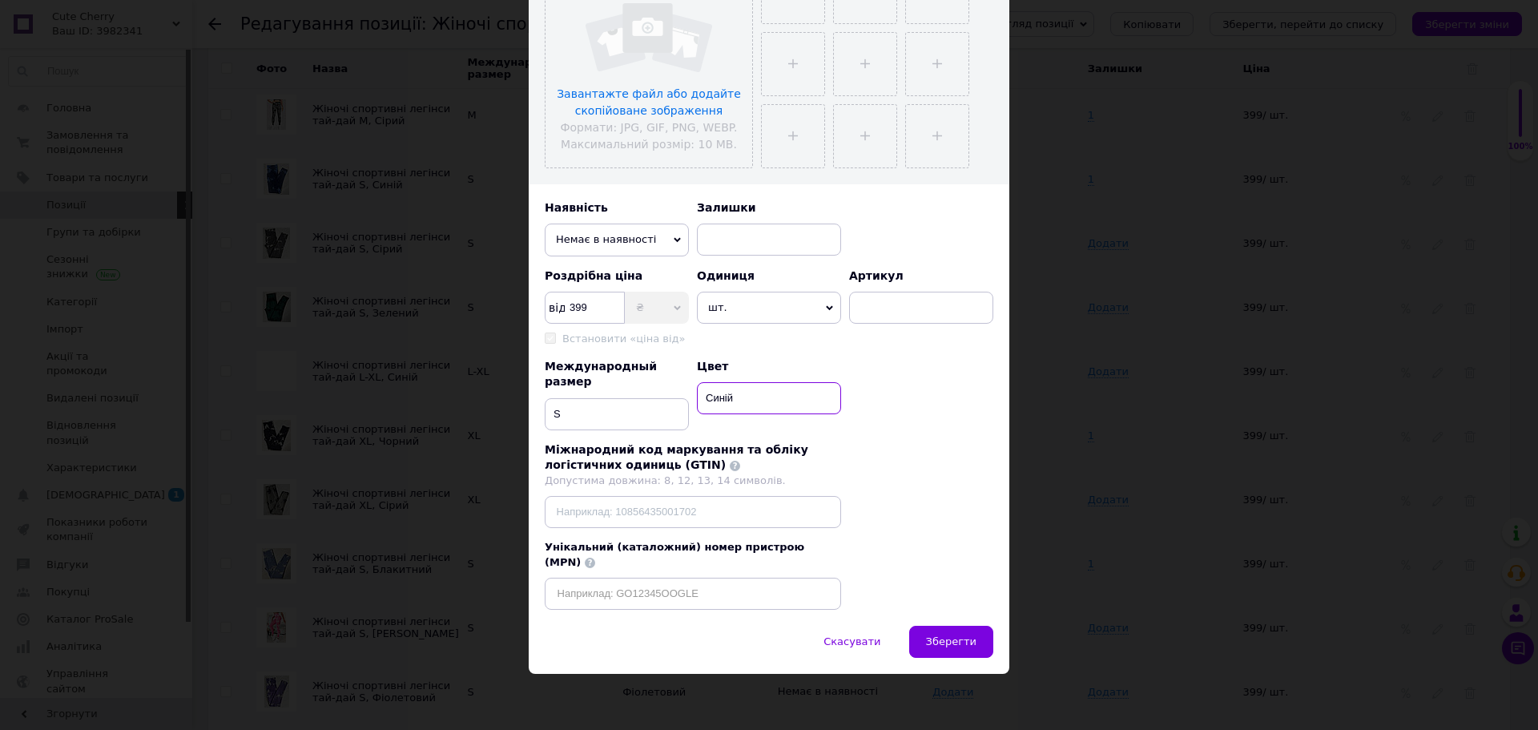
click at [673, 404] on div "Международный размер S Цвет Синій" at bounding box center [769, 394] width 448 height 71
paste input "- жовтий"
type input "Синій - жовтий"
click at [563, 307] on input "399" at bounding box center [585, 307] width 80 height 32
drag, startPoint x: 586, startPoint y: 307, endPoint x: 565, endPoint y: 300, distance: 21.8
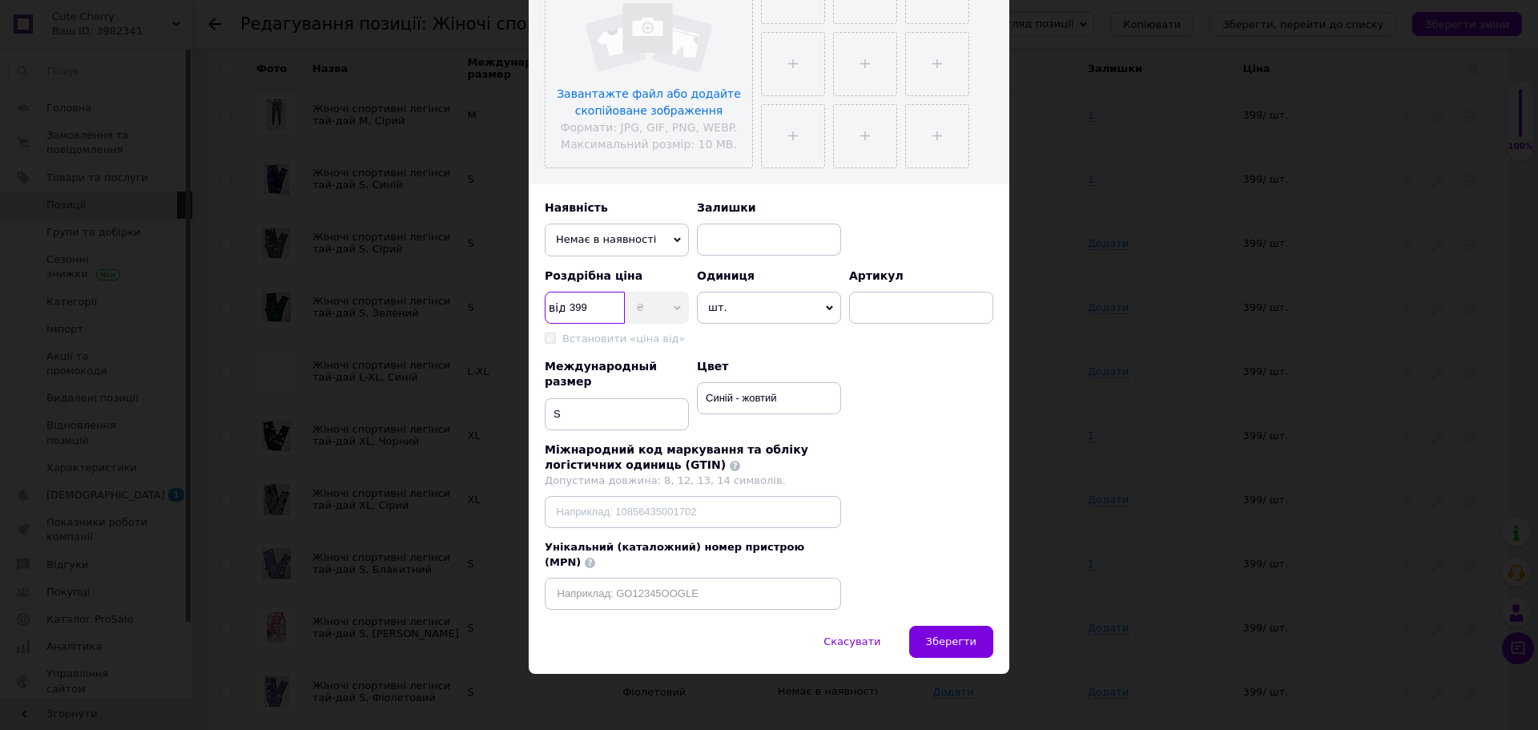
click at [565, 300] on input "399" at bounding box center [585, 307] width 80 height 32
click at [596, 303] on input "399" at bounding box center [585, 307] width 80 height 32
click at [943, 637] on span "Зберегти" at bounding box center [951, 641] width 50 height 12
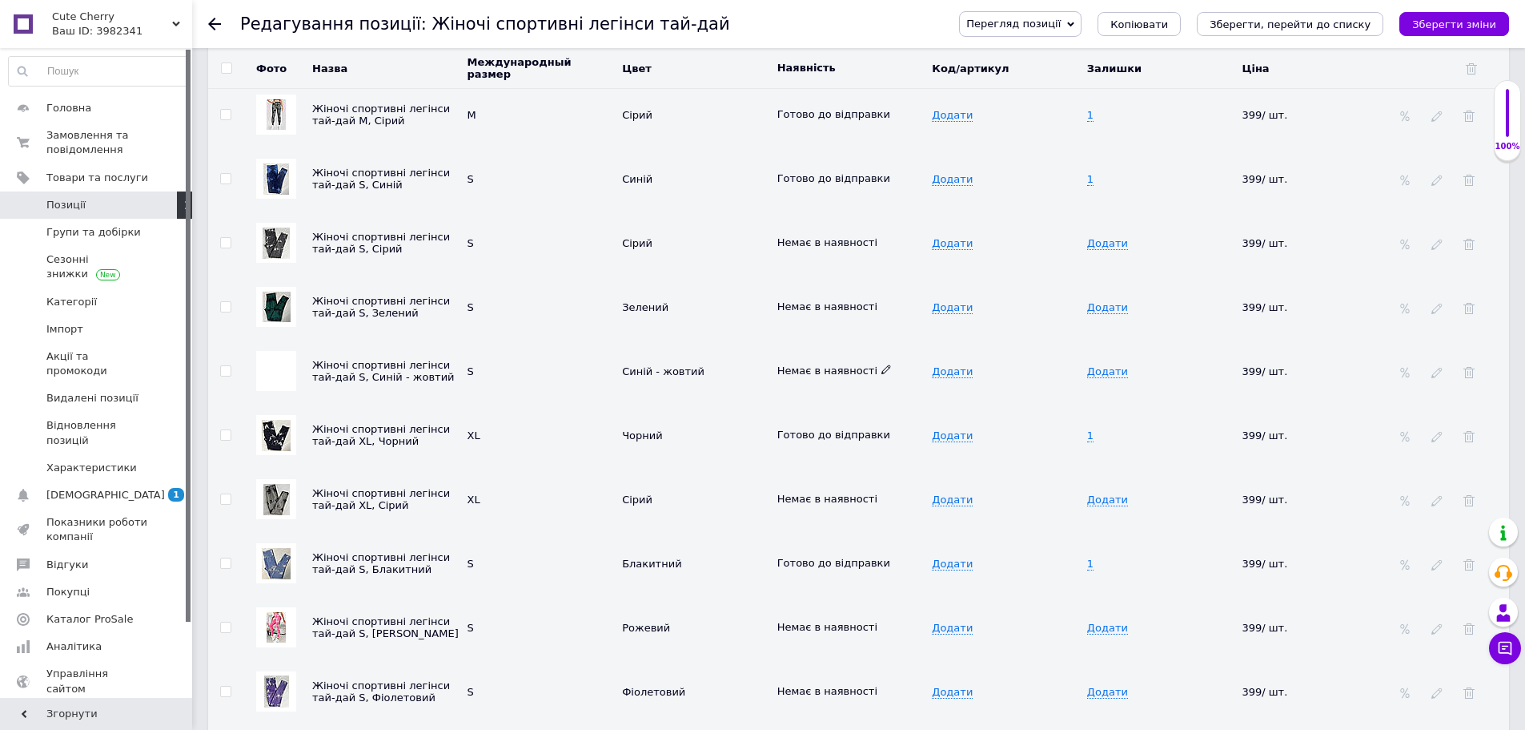
click at [882, 364] on icon at bounding box center [887, 369] width 10 height 10
click at [854, 436] on li "Готово до відправки" at bounding box center [847, 447] width 153 height 22
click at [1102, 365] on span "Додати" at bounding box center [1107, 371] width 41 height 13
type input "1"
click at [1003, 541] on td "Додати" at bounding box center [1005, 563] width 155 height 64
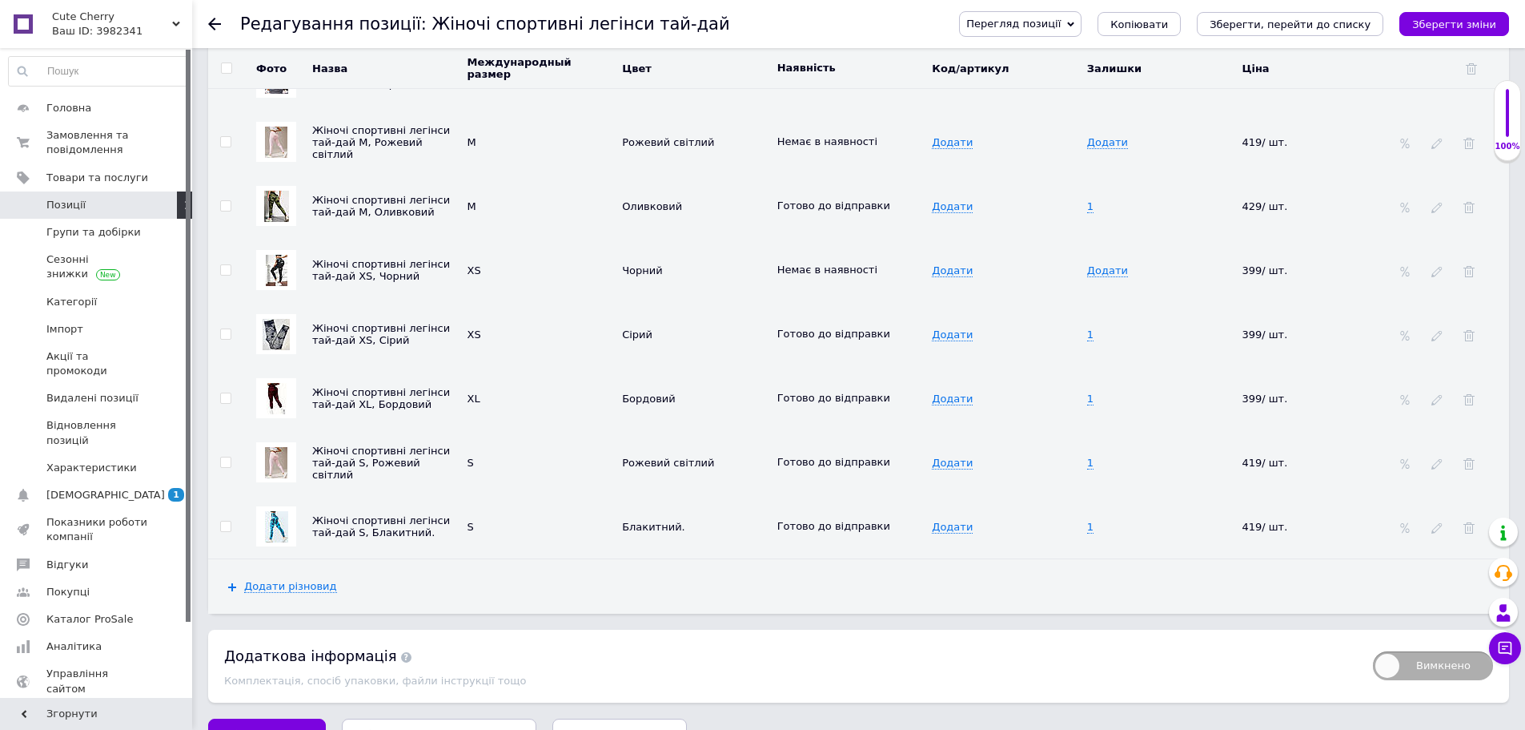
scroll to position [4131, 0]
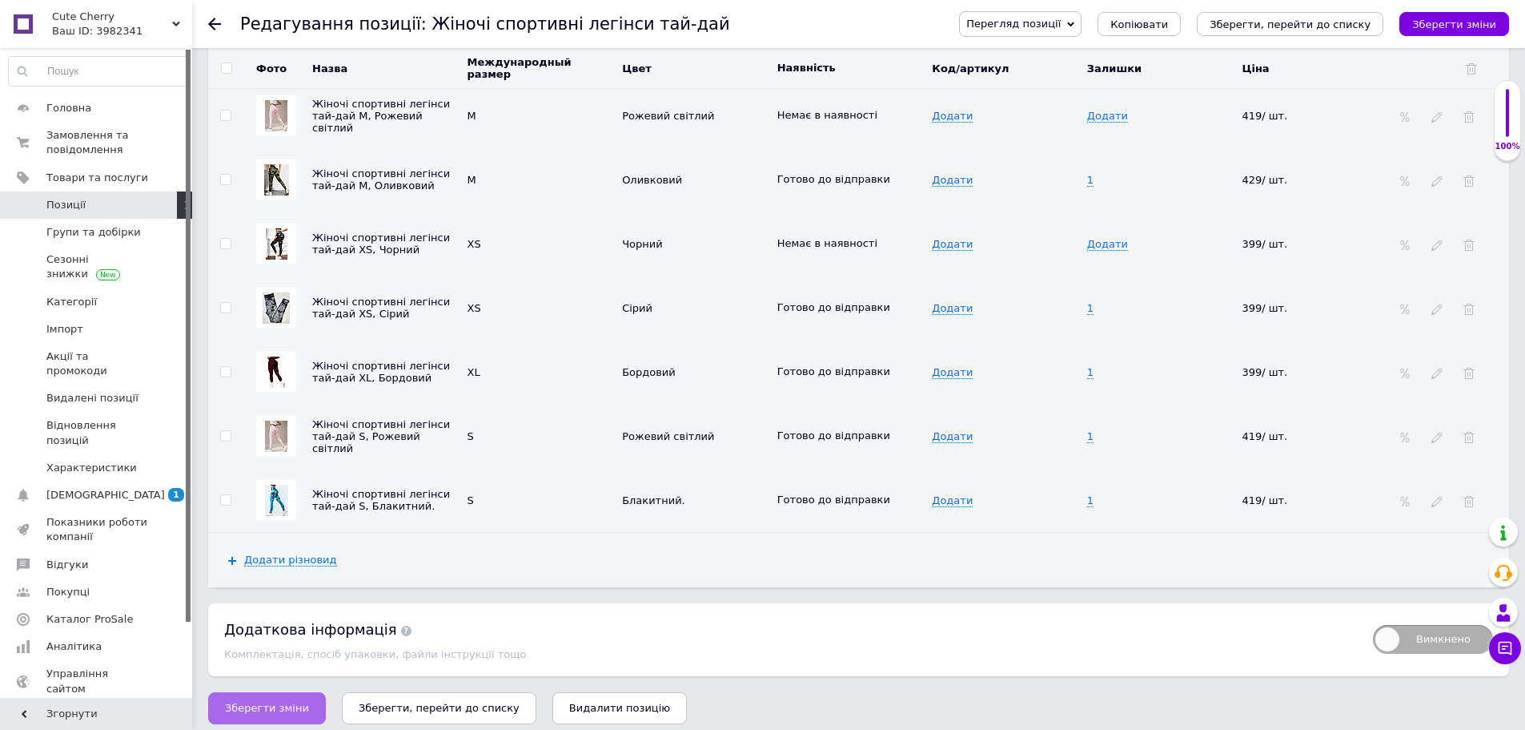
click at [245, 701] on span "Зберегти зміни" at bounding box center [267, 707] width 84 height 12
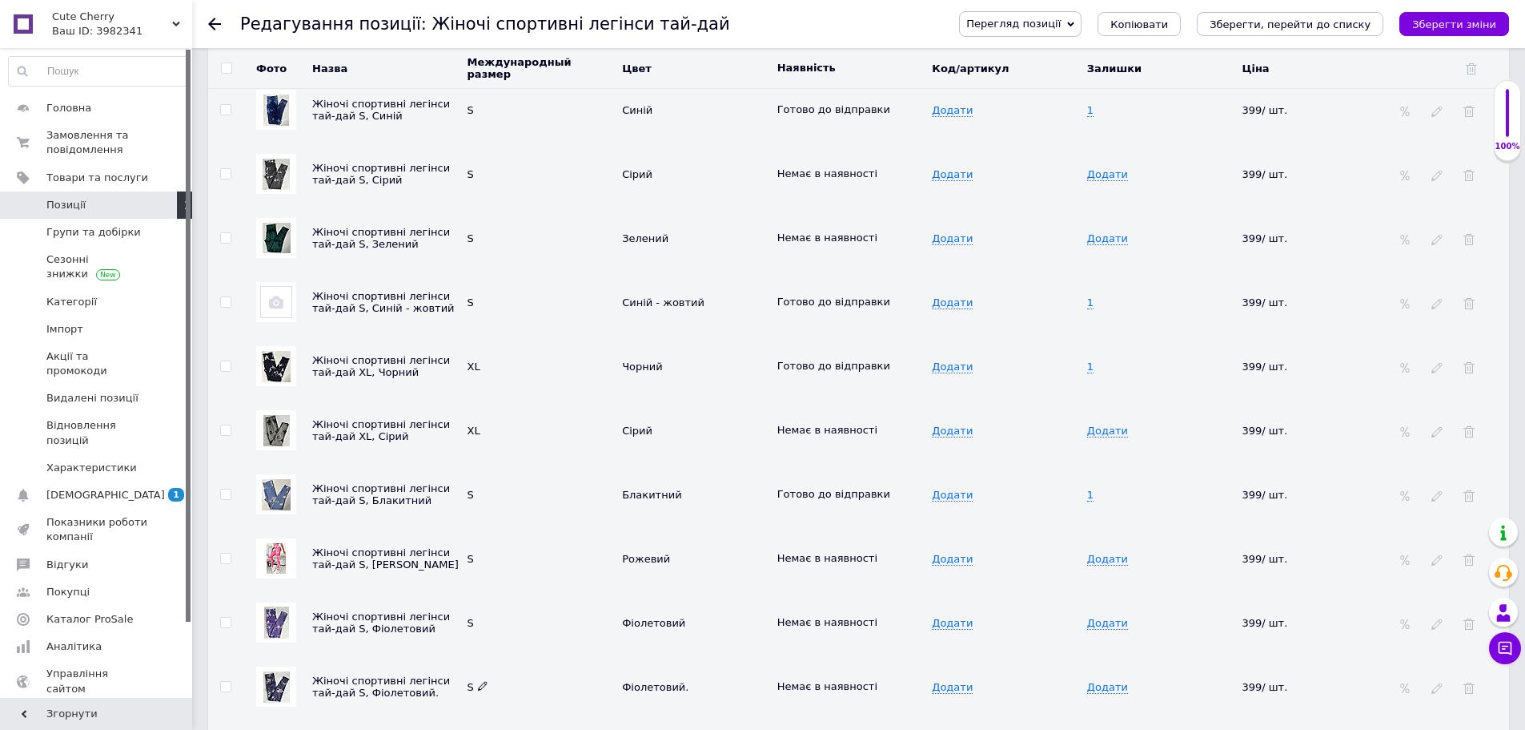
scroll to position [3010, 0]
